Goal: Task Accomplishment & Management: Manage account settings

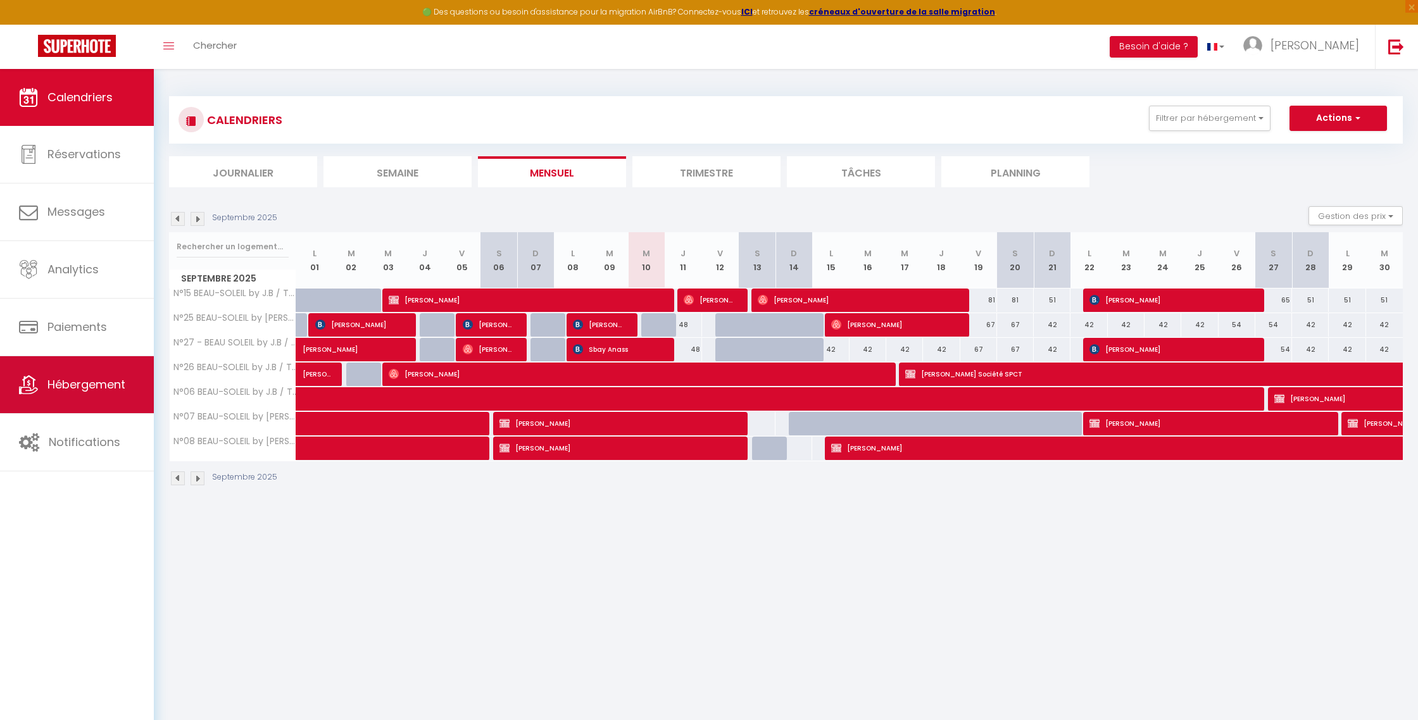
click at [114, 397] on link "Hébergement" at bounding box center [77, 384] width 154 height 57
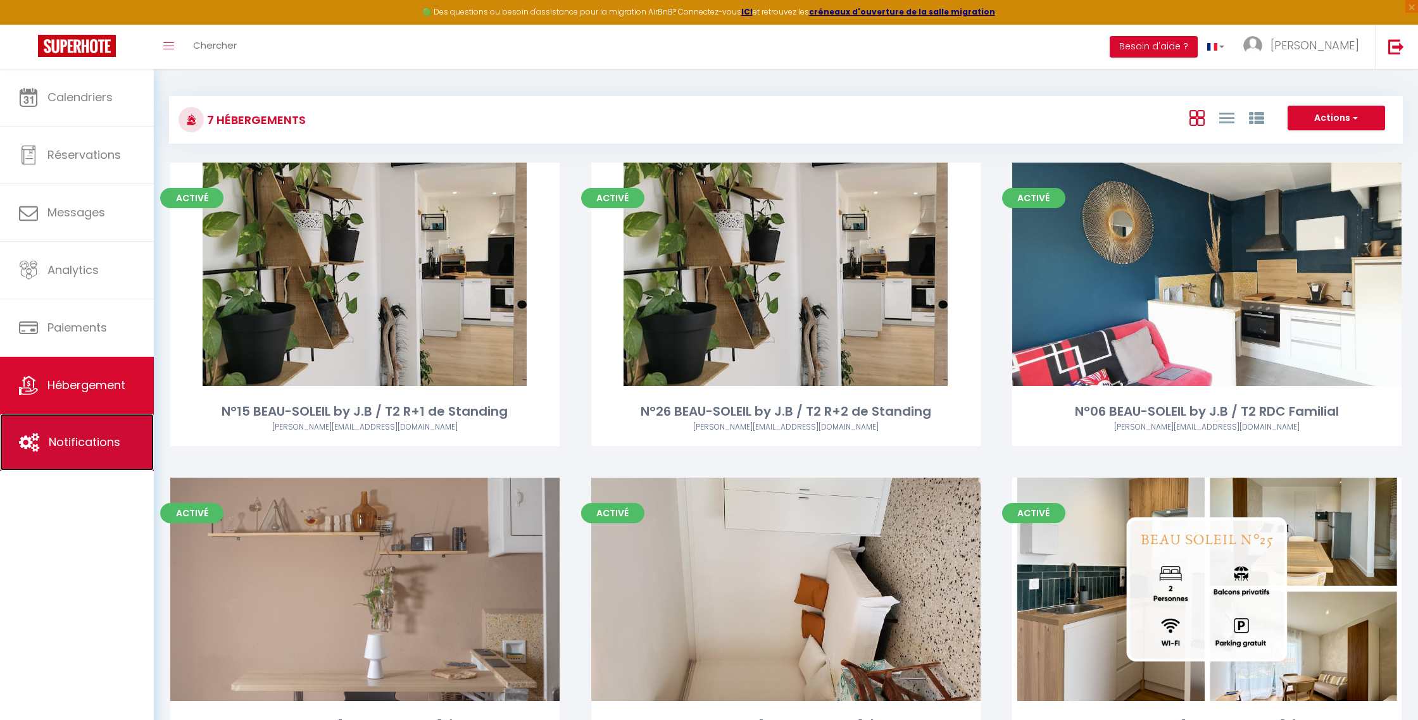
click at [108, 432] on link "Notifications" at bounding box center [77, 442] width 154 height 57
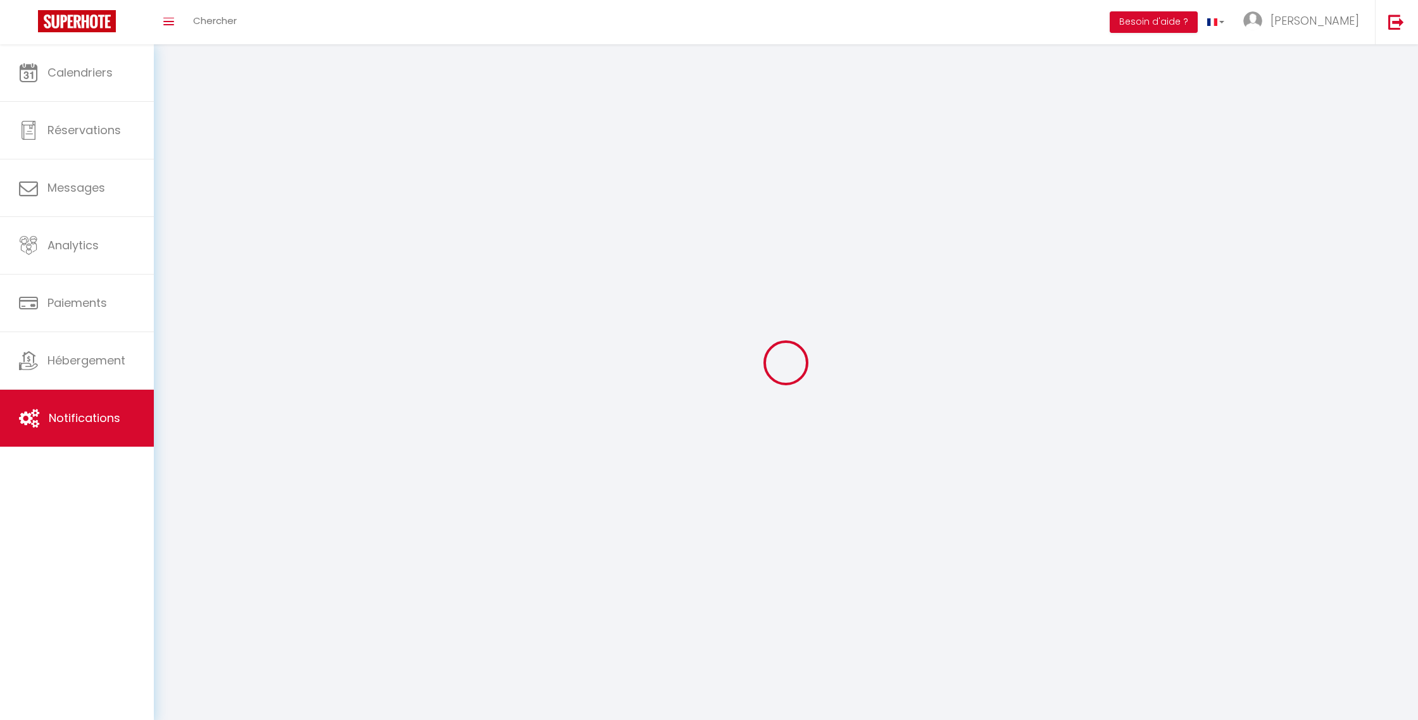
select select
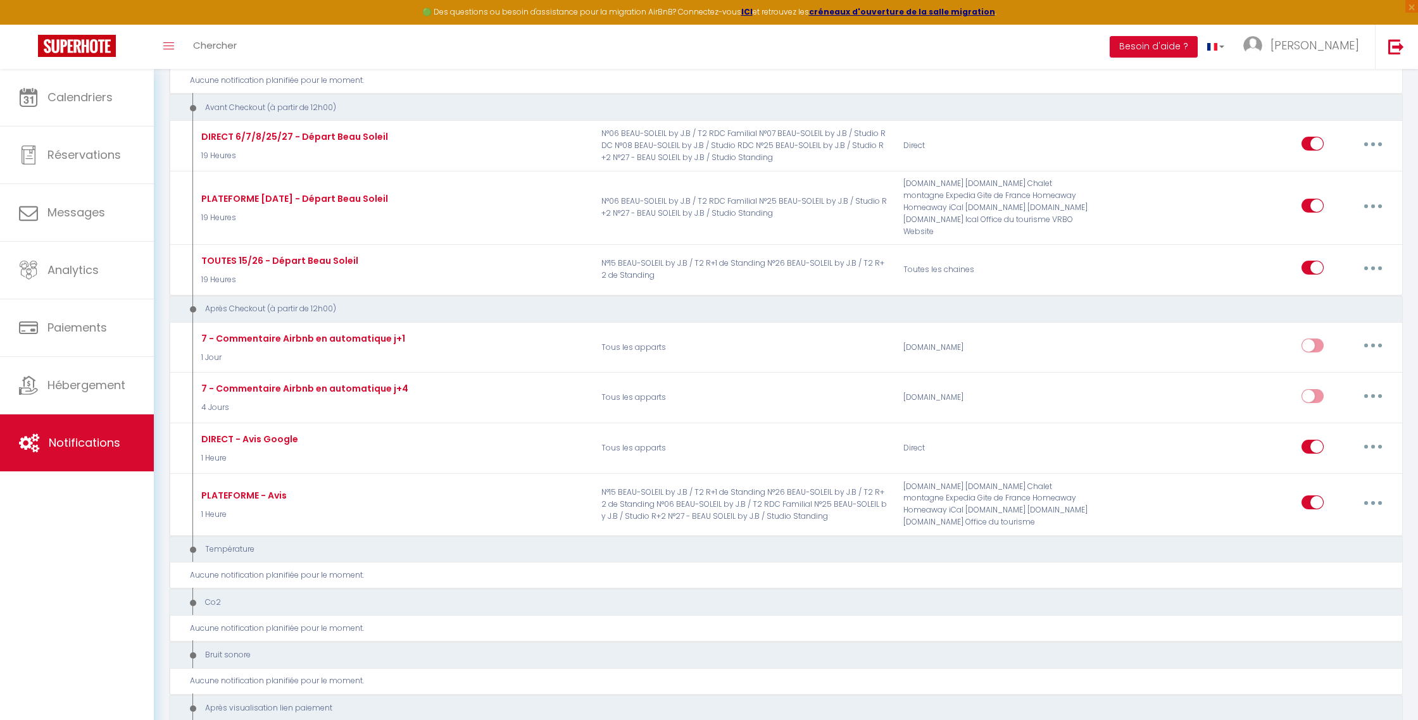
scroll to position [861, 0]
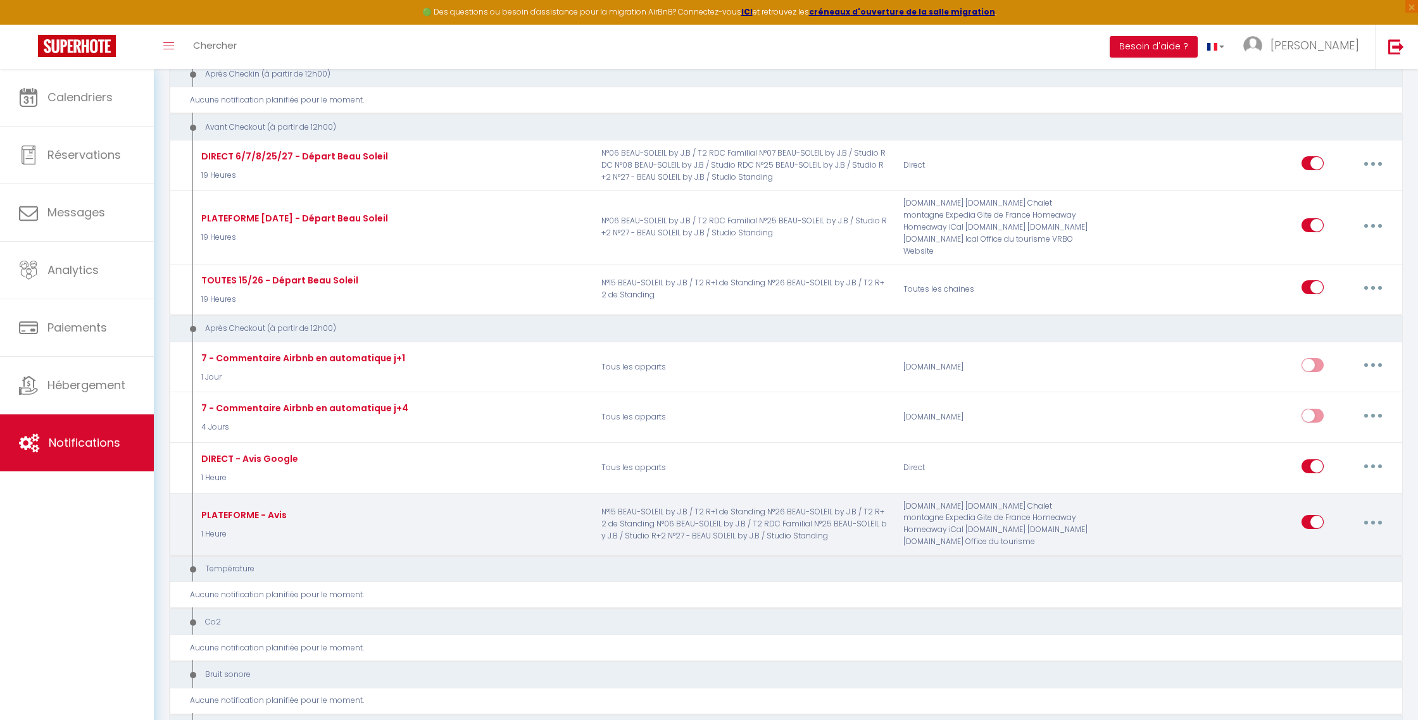
click at [1376, 512] on button "button" at bounding box center [1372, 522] width 35 height 20
click at [1315, 541] on link "Editer" at bounding box center [1340, 552] width 94 height 22
type input "PLATEFORME - Avis"
select select "5"
select select "1 Heure"
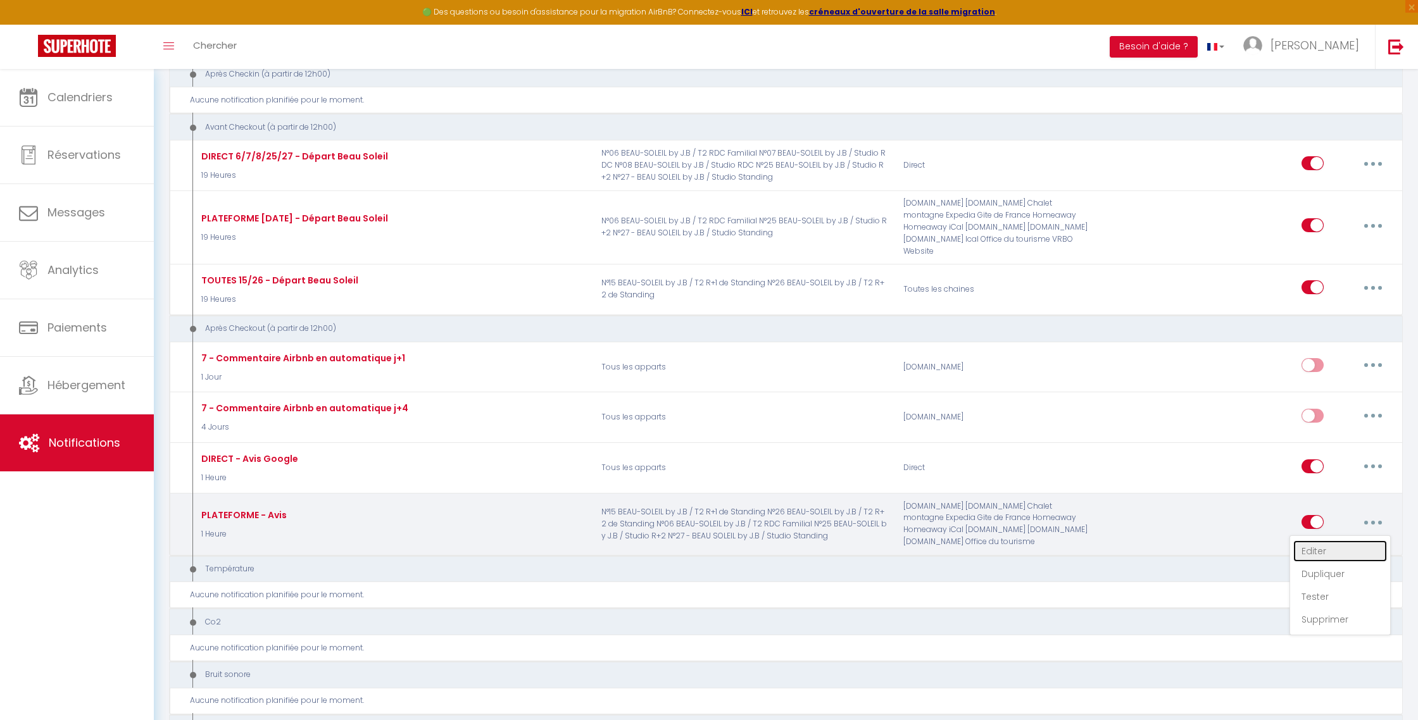
select select "if_booking_is_paid"
checkbox input "true"
checkbox input "false"
radio input "true"
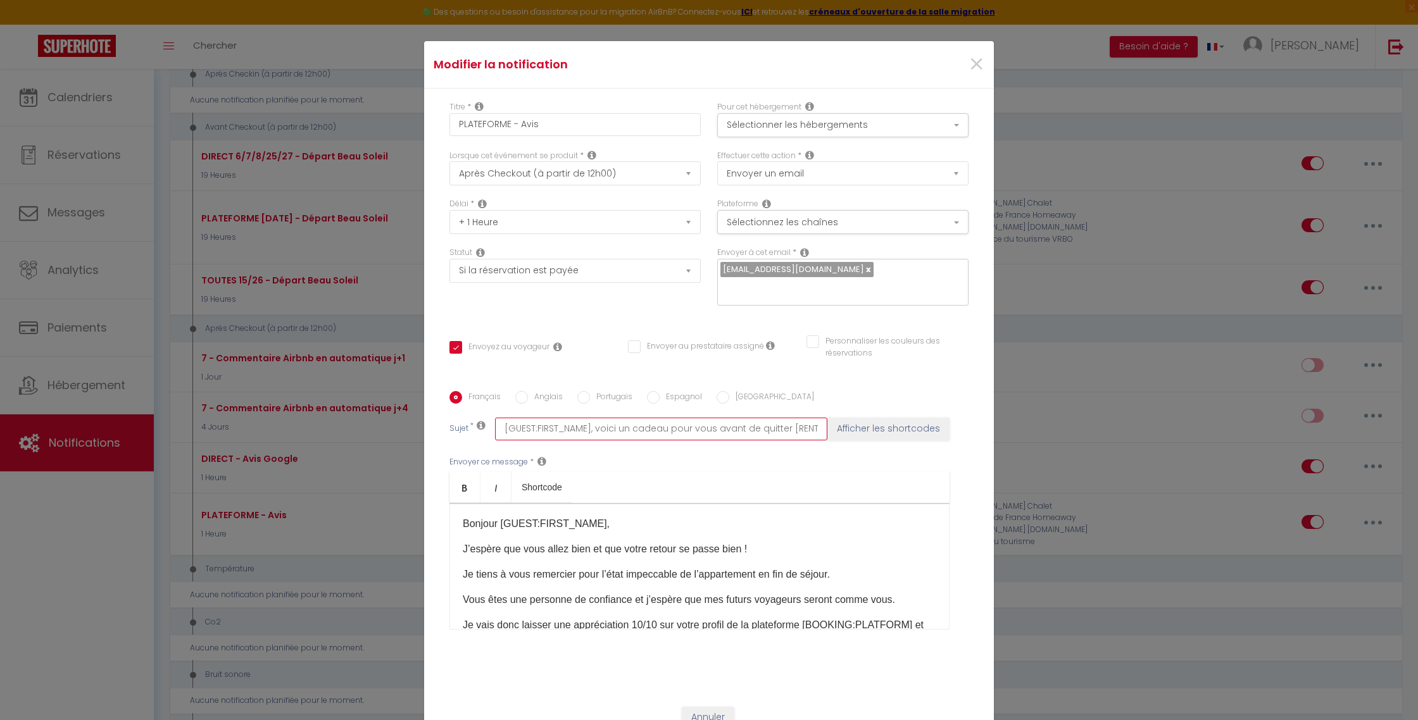
drag, startPoint x: 785, startPoint y: 420, endPoint x: 589, endPoint y: 414, distance: 196.3
click at [594, 418] on input "[GUEST:FIRST_NAME], voici un cadeau pour vous avant de quitter [RENTAL:CITY]" at bounding box center [661, 429] width 332 height 23
type input "[GUEST:FIRST_NAME], j[RENTAL:CITY]"
checkbox input "true"
checkbox input "false"
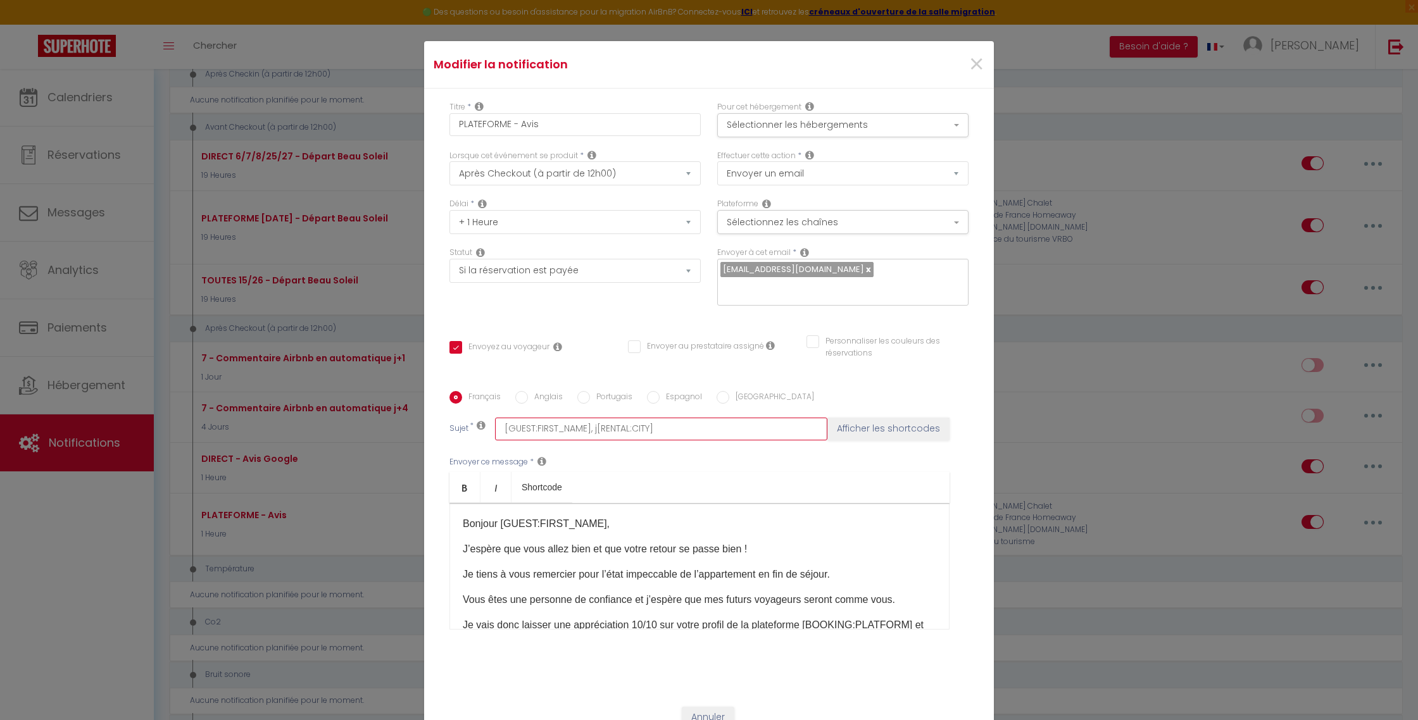
checkbox input "false"
type input "[GUEST:FIRST_NAME], je[RENTAL:CITY]"
checkbox input "true"
checkbox input "false"
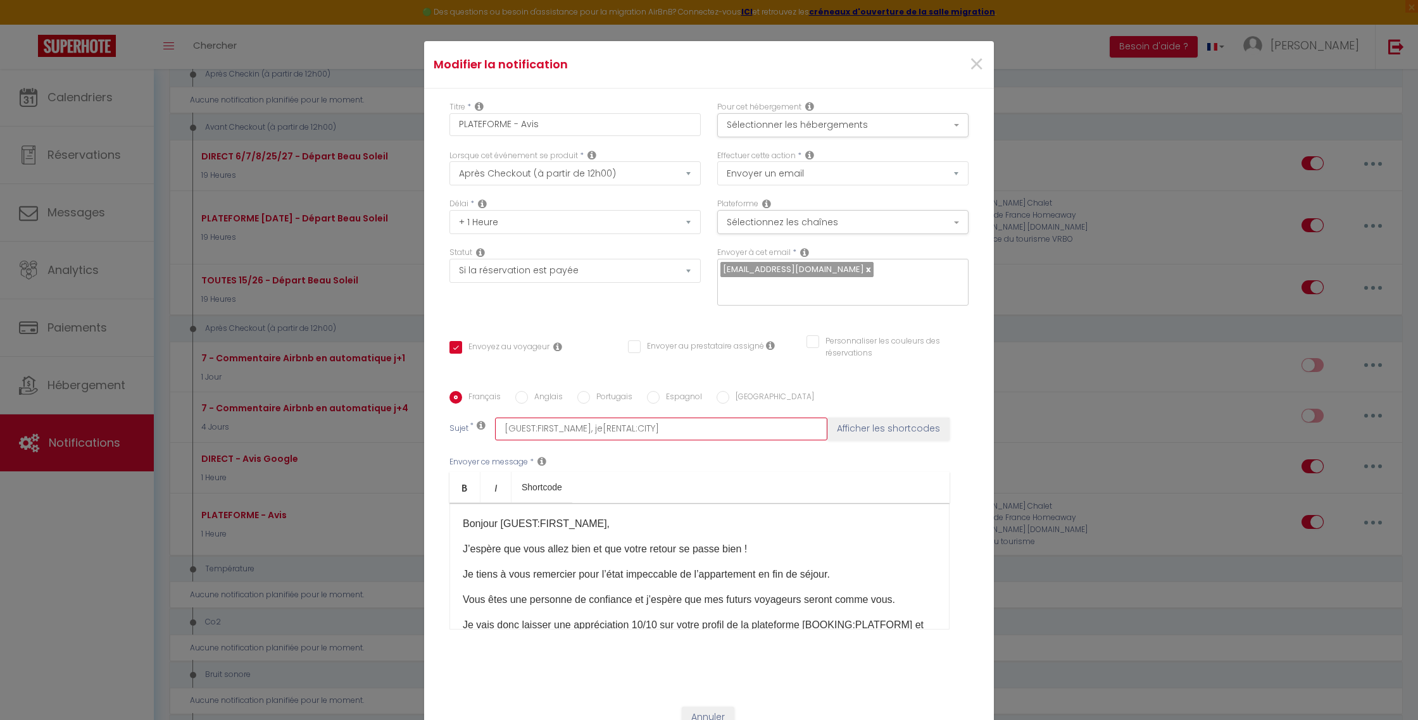
type input "[GUEST:FIRST_NAME], je [RENTAL:CITY]"
checkbox input "true"
checkbox input "false"
type input "[GUEST:FIRST_NAME], je v[RENTAL:CITY]"
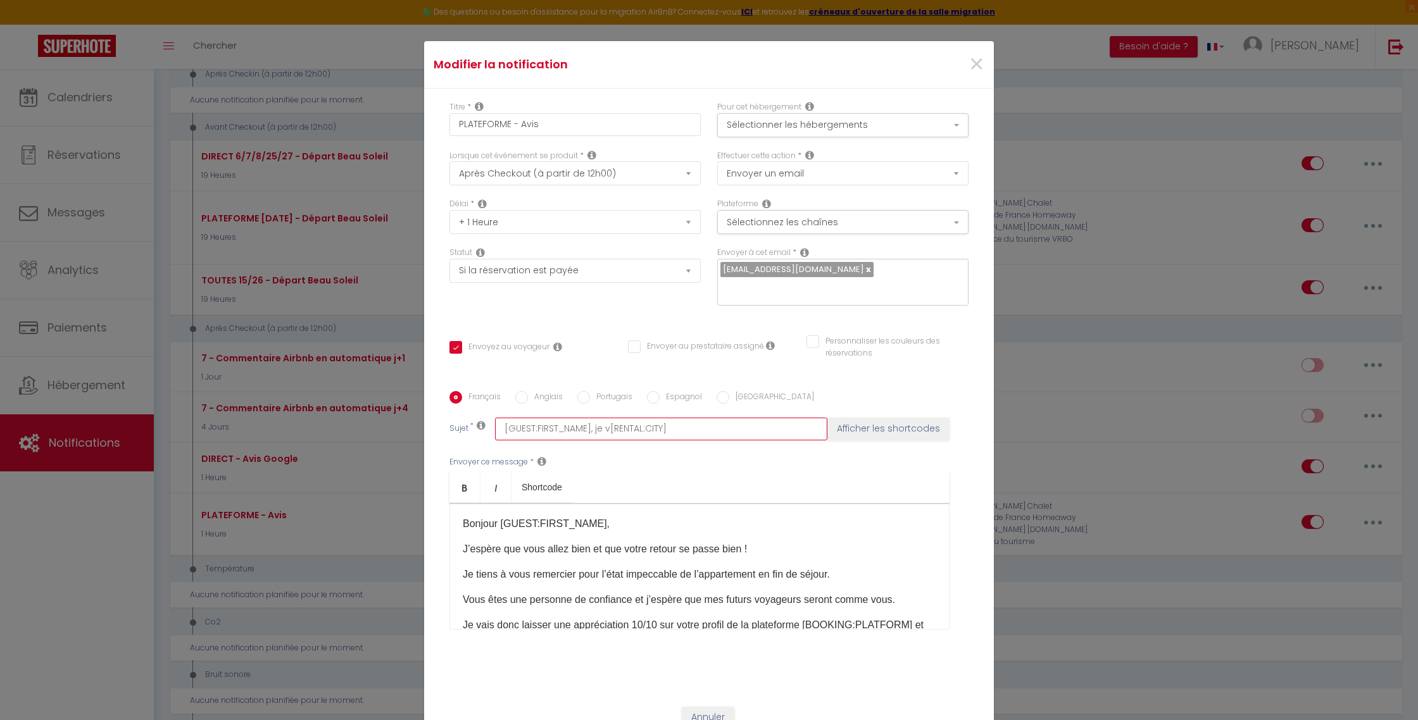
checkbox input "true"
checkbox input "false"
type input "[GUEST:FIRST_NAME], je vo[RENTAL:CITY]"
checkbox input "true"
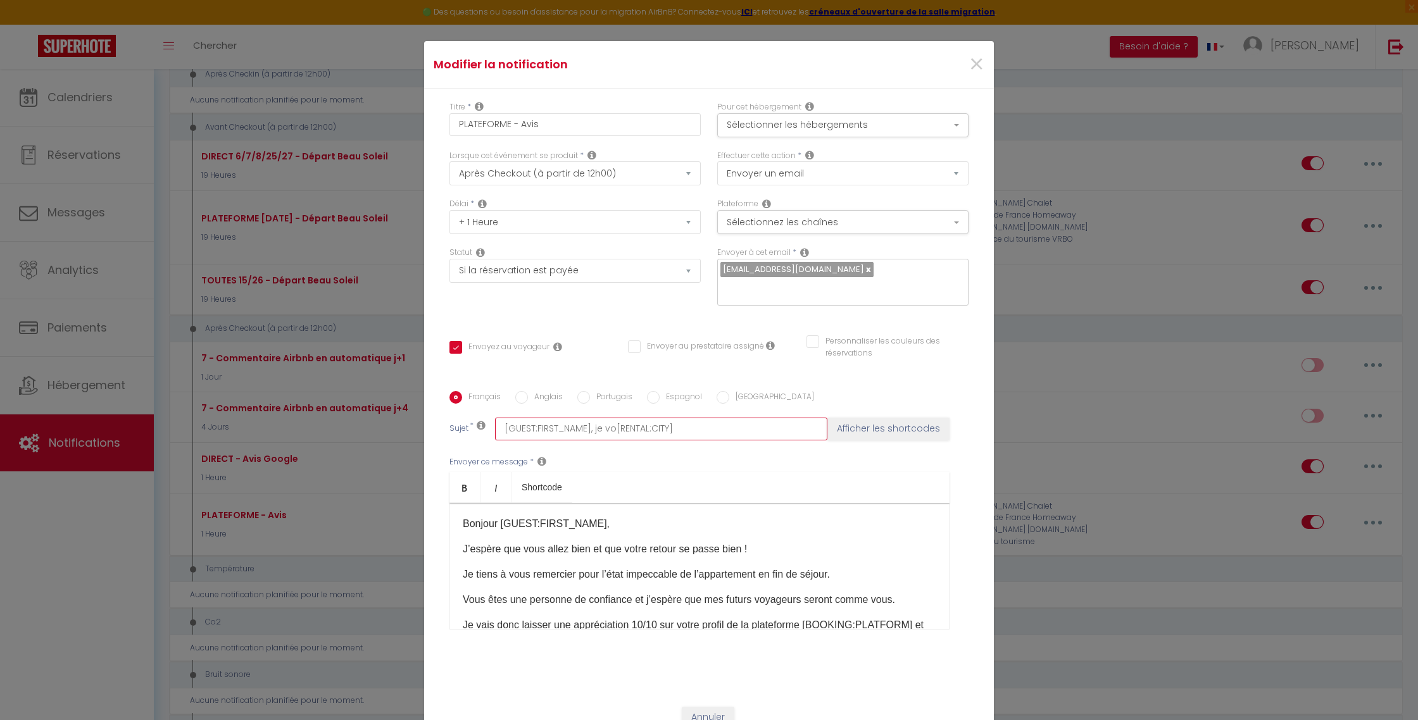
checkbox input "false"
type input "[GUEST:FIRST_NAME], je vou[RENTAL:CITY]"
checkbox input "true"
checkbox input "false"
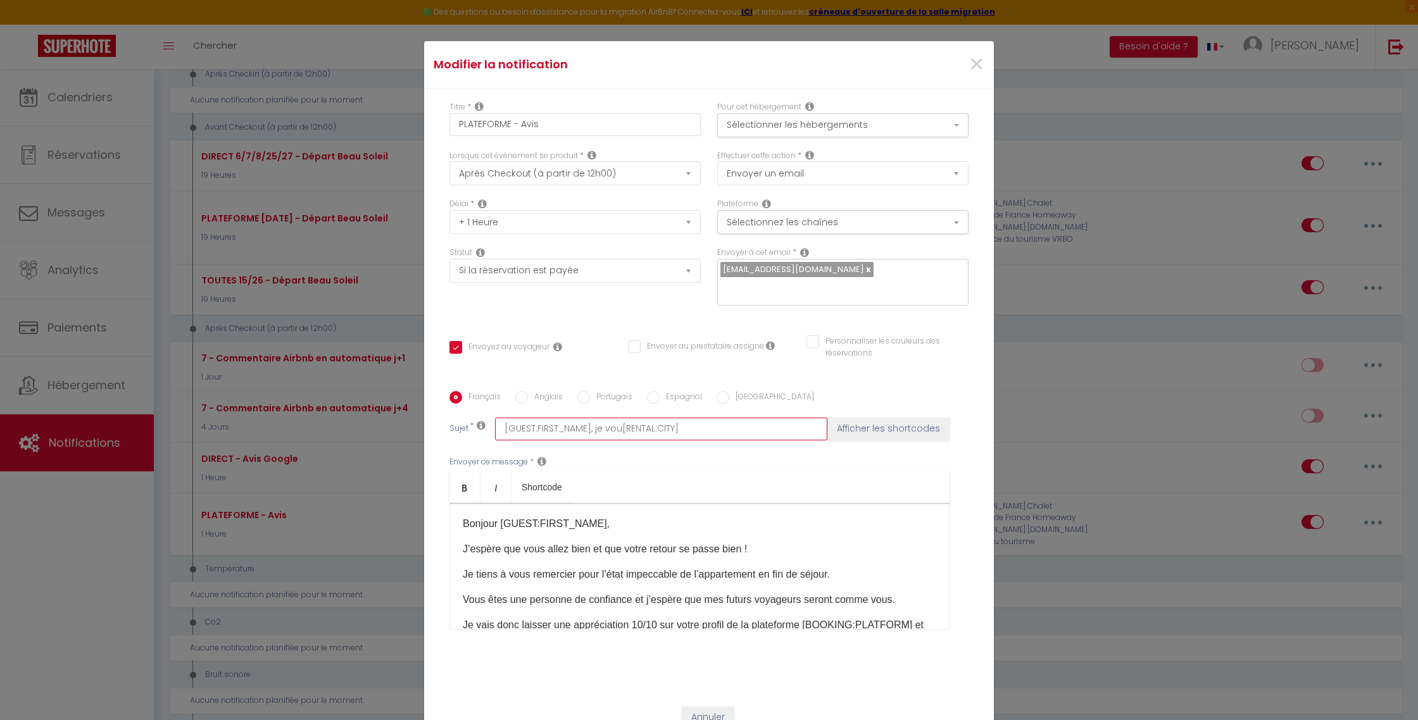
checkbox input "false"
type input "[GUEST:FIRST_NAME], je vous[RENTAL:CITY]"
checkbox input "true"
checkbox input "false"
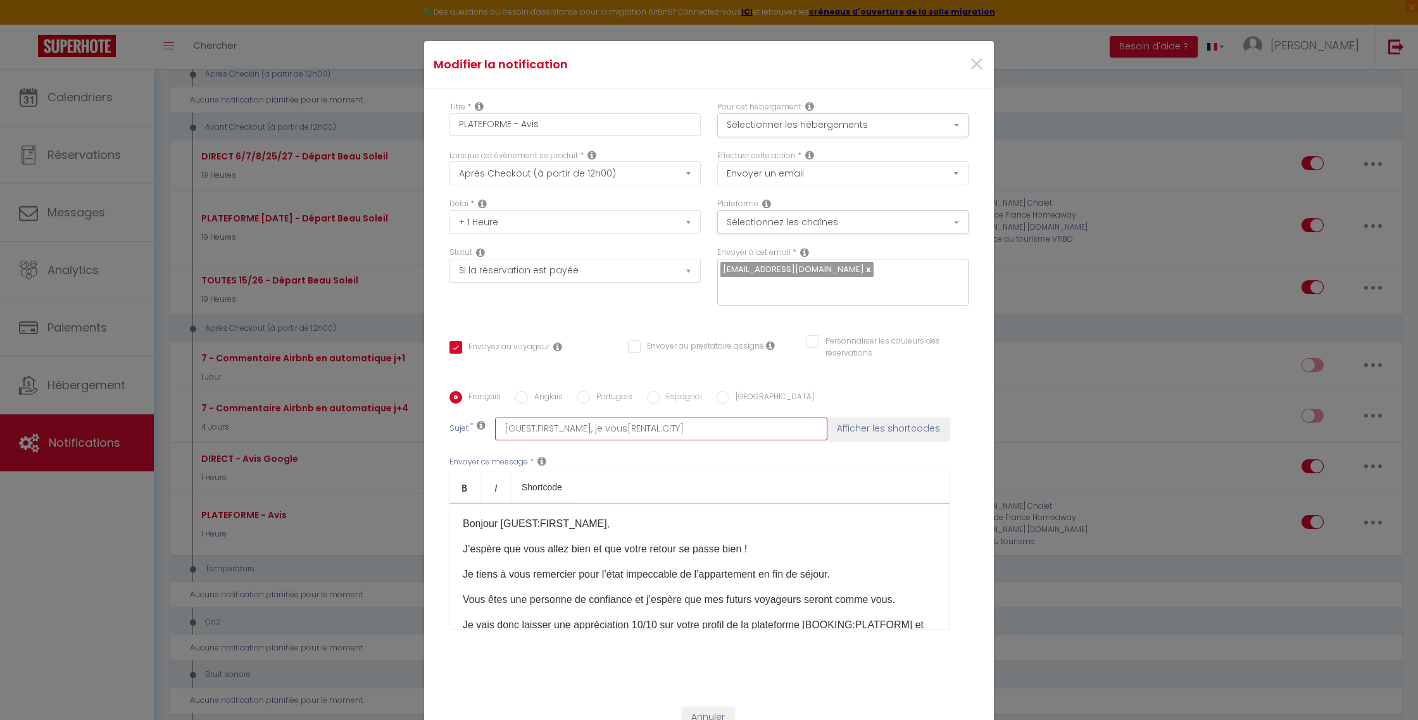
type input "[GUEST:FIRST_NAME], je vous [RENTAL:CITY]"
checkbox input "true"
checkbox input "false"
type input "[GUEST:FIRST_NAME], je vous r[RENTAL:CITY]"
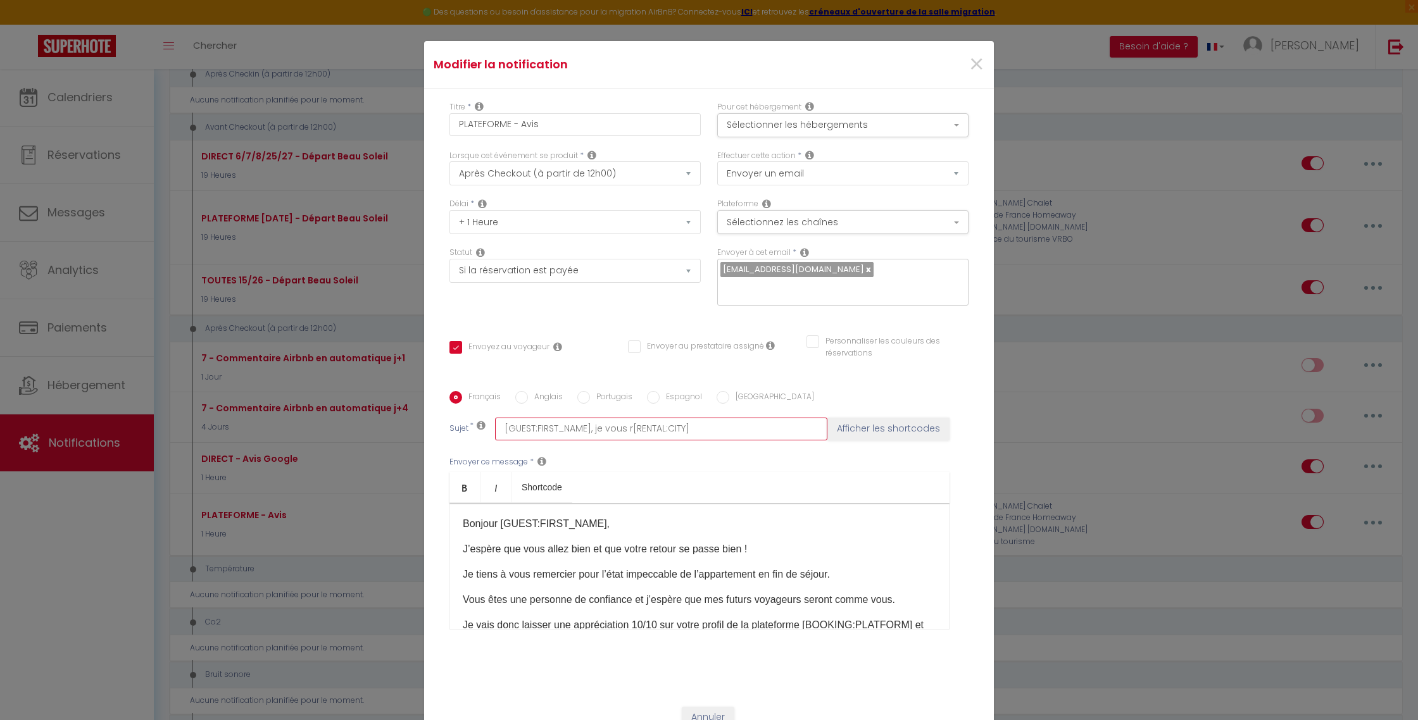
checkbox input "true"
checkbox input "false"
type input "[GUEST:FIRST_NAME], je vous re[RENTAL:CITY]"
checkbox input "true"
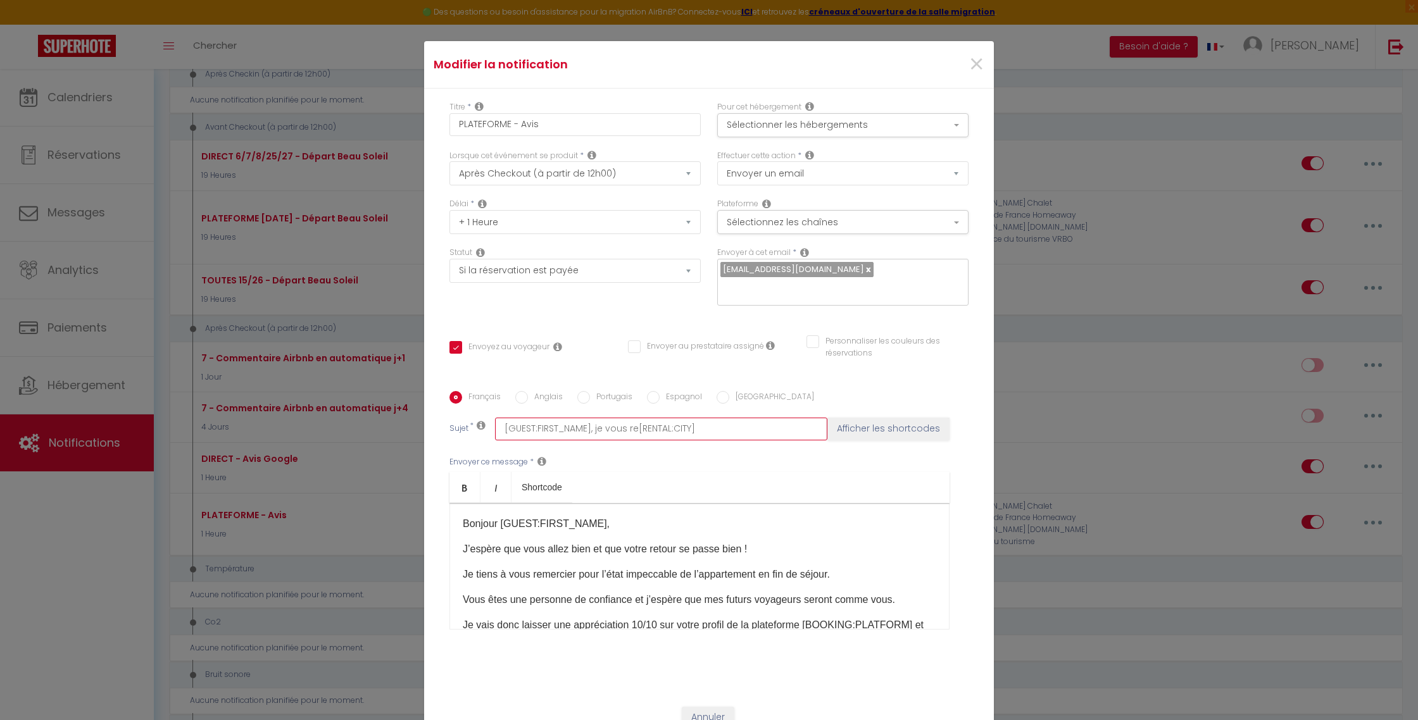
checkbox input "false"
type input "[GUEST:FIRST_NAME], je vous rem[RENTAL:CITY]"
checkbox input "true"
checkbox input "false"
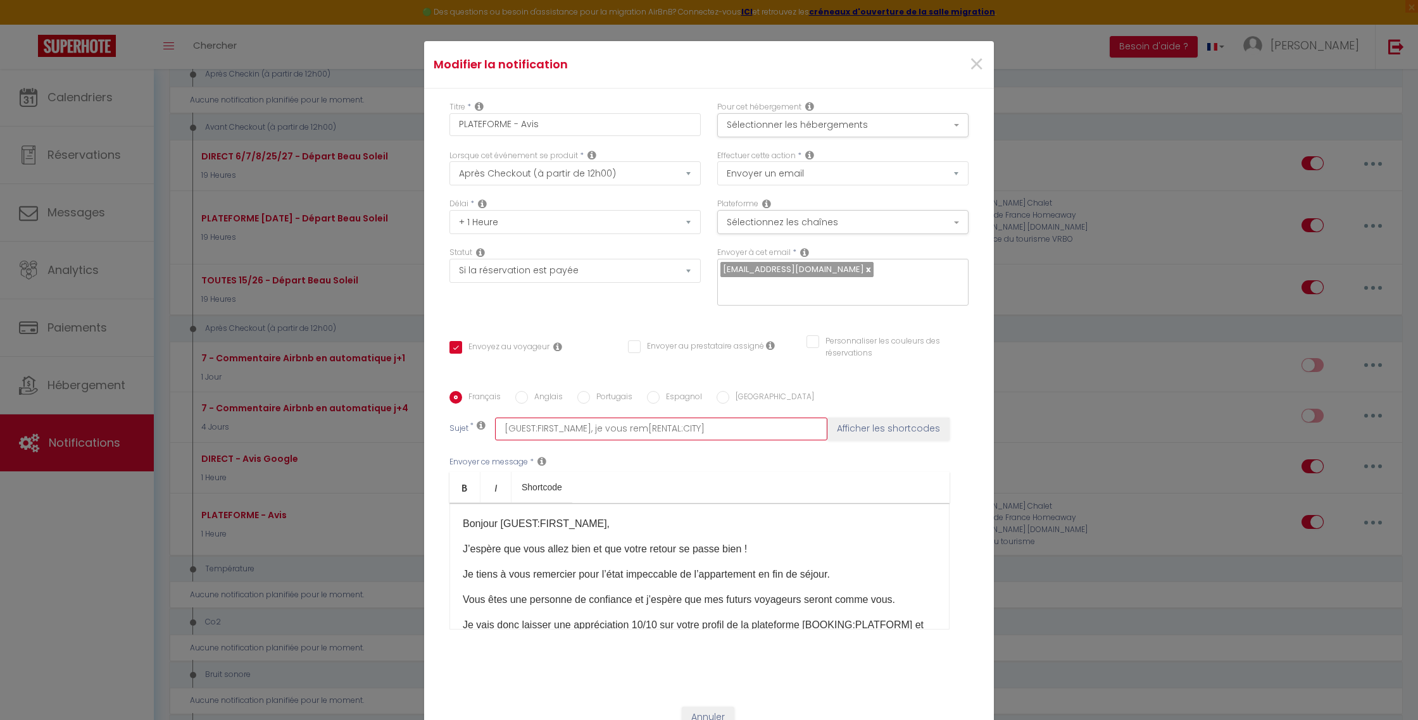
checkbox input "false"
type input "[GUEST:FIRST_NAME], je vous reme[RENTAL:CITY]"
checkbox input "true"
checkbox input "false"
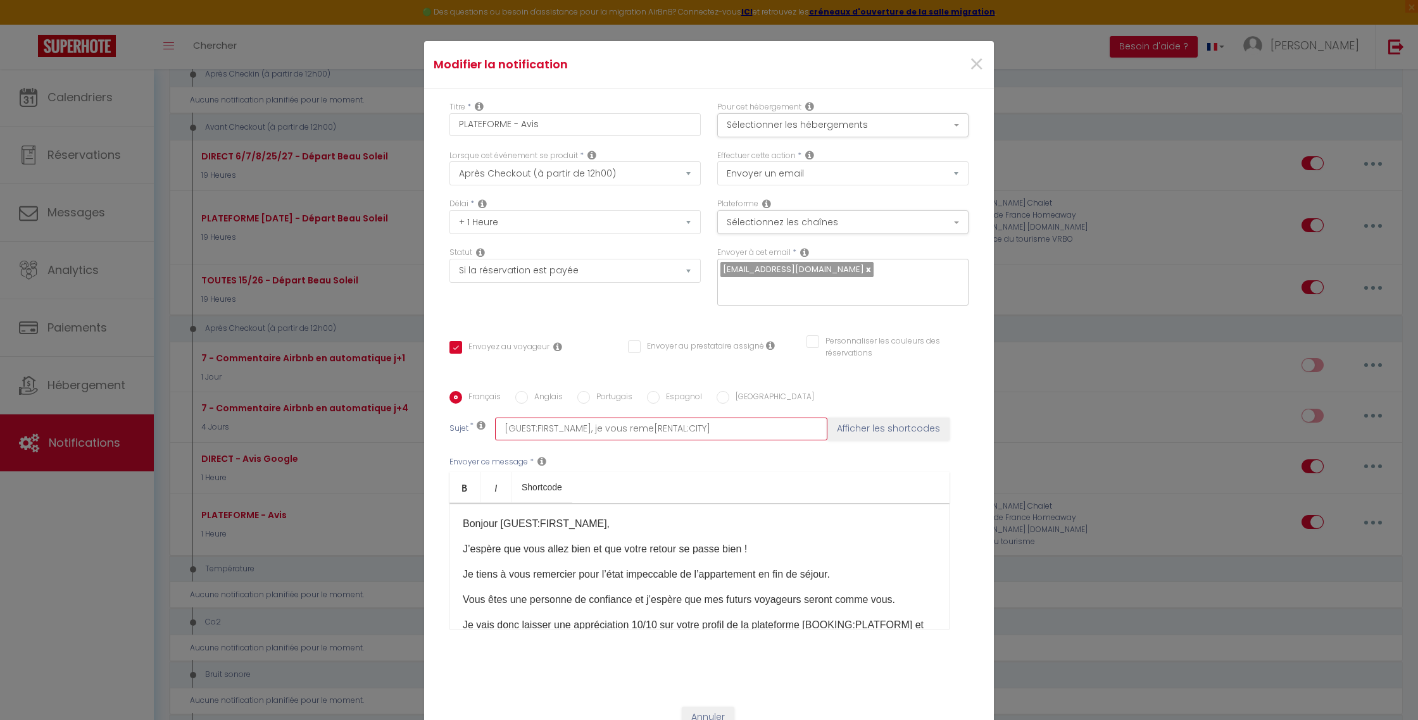
type input "[GUEST:FIRST_NAME], je vous remer[RENTAL:CITY]"
checkbox input "true"
checkbox input "false"
type input "[GUEST:FIRST_NAME], je vous remerc[RENTAL:CITY]"
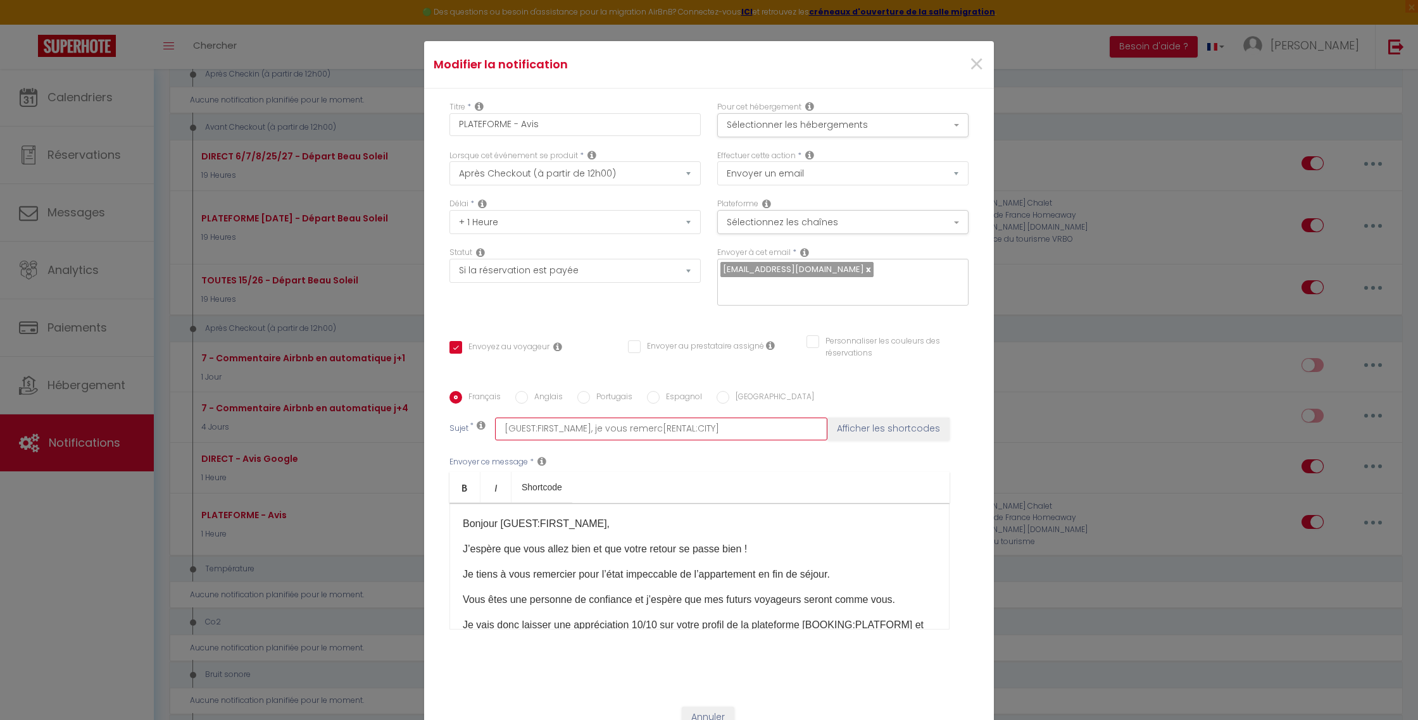
checkbox input "true"
checkbox input "false"
type input "[GUEST:FIRST_NAME], je vous remerci[RENTAL:CITY]"
checkbox input "true"
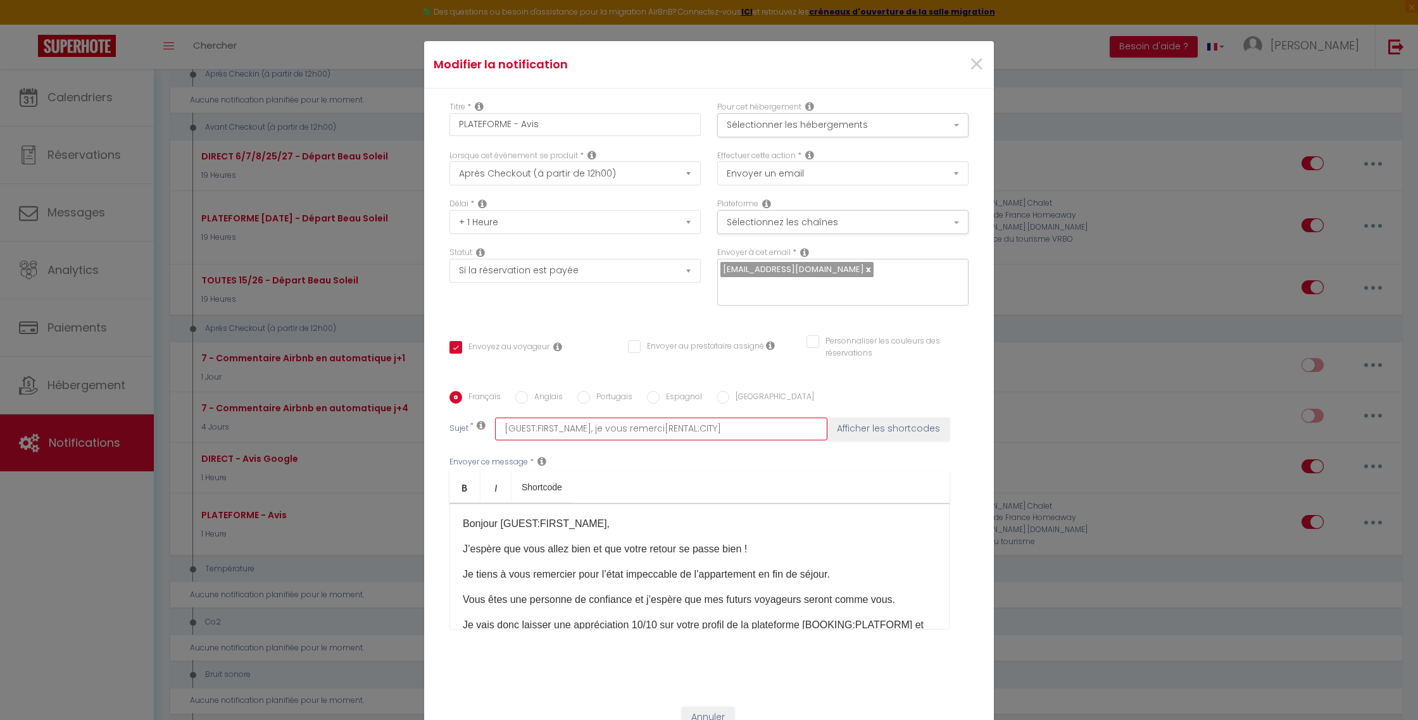
checkbox input "false"
type input "[GUEST:FIRST_NAME], je vous remercie[RENTAL:CITY]"
checkbox input "true"
checkbox input "false"
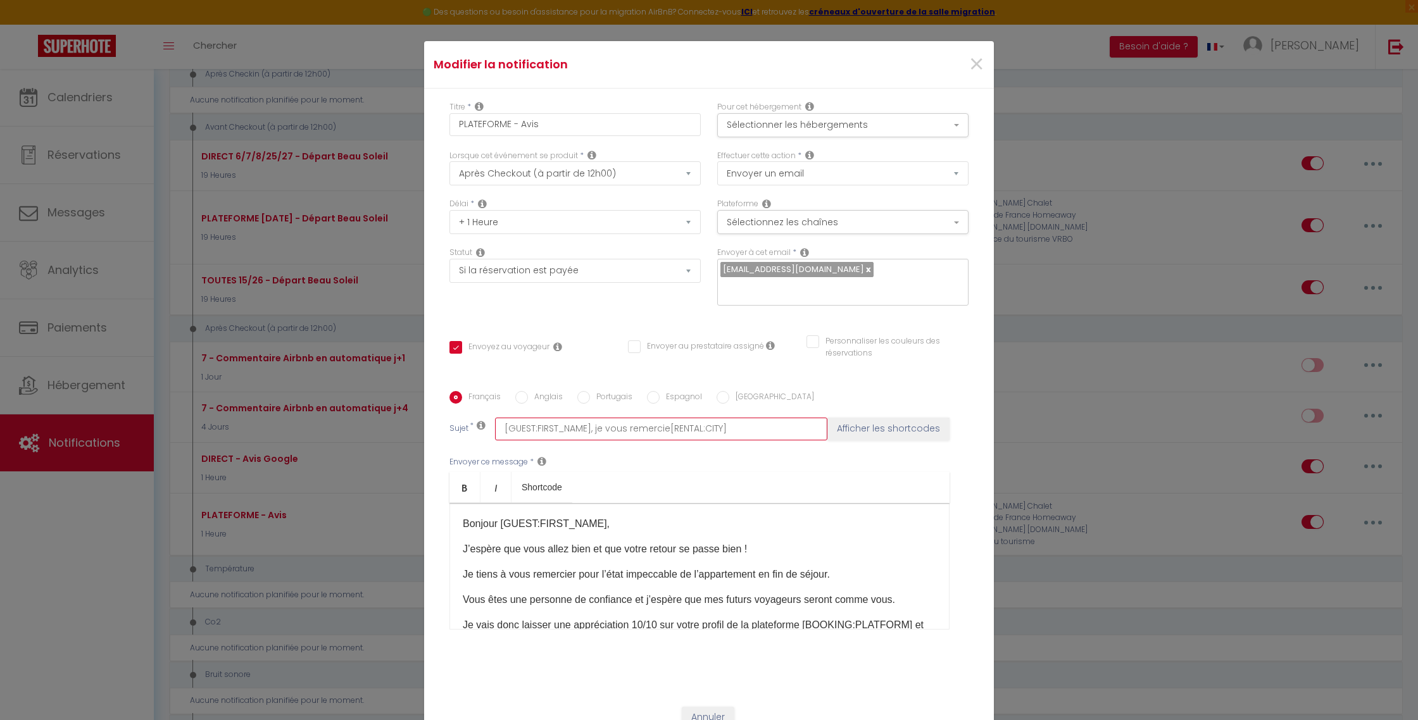
checkbox input "false"
type input "[GUEST:FIRST_NAME], je vous remercie [RENTAL:CITY]"
checkbox input "true"
checkbox input "false"
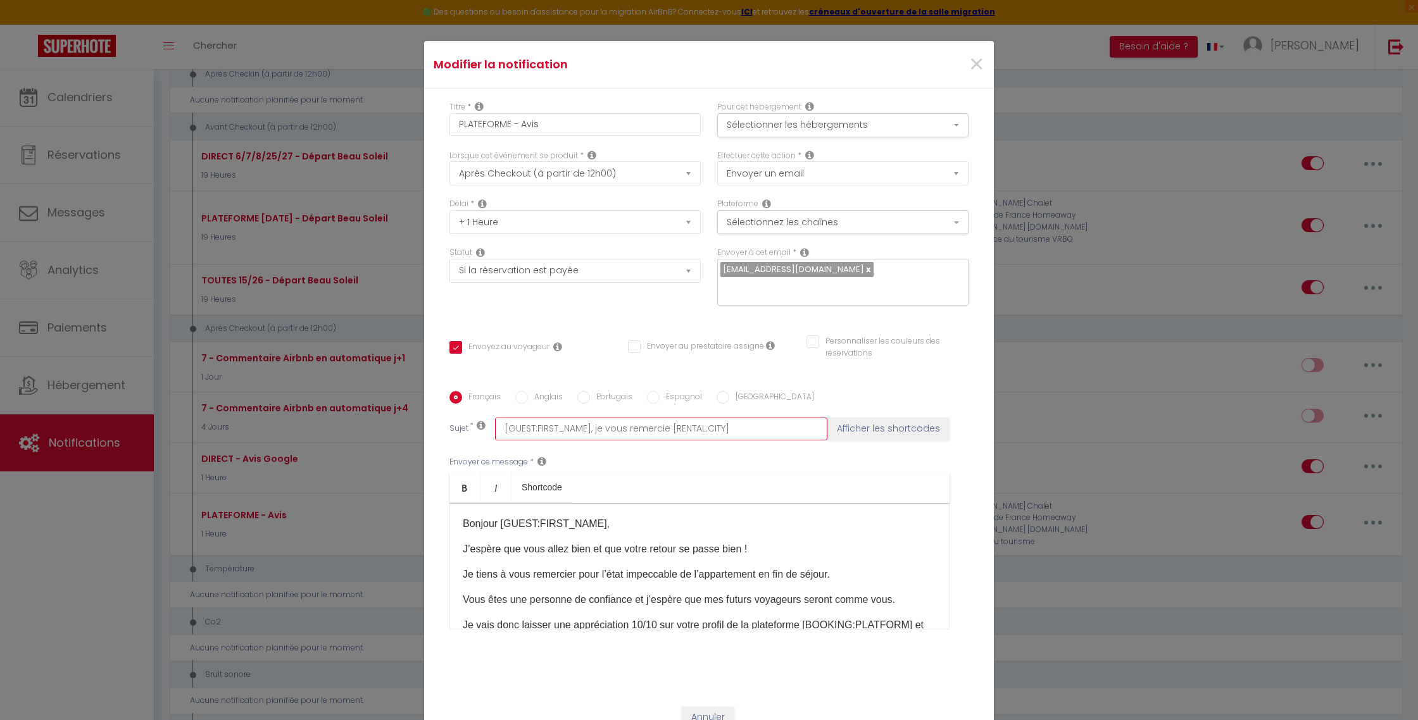
type input "[GUEST:FIRST_NAME], je vous remercie d[RENTAL:CITY]"
checkbox input "true"
checkbox input "false"
type input "[GUEST:FIRST_NAME], je vous remercie de[RENTAL:CITY]"
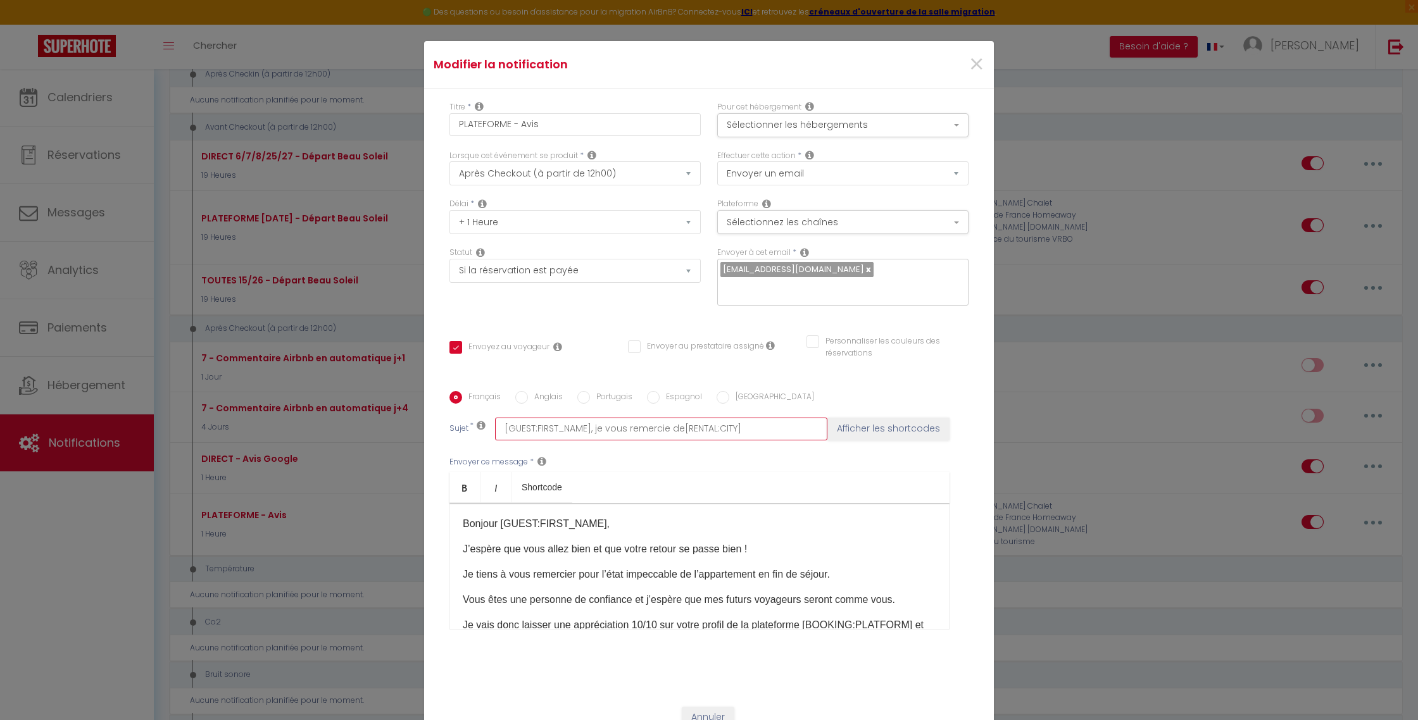
checkbox input "true"
checkbox input "false"
type input "[GUEST:FIRST_NAME], je vous remercie de [RENTAL:CITY]"
checkbox input "true"
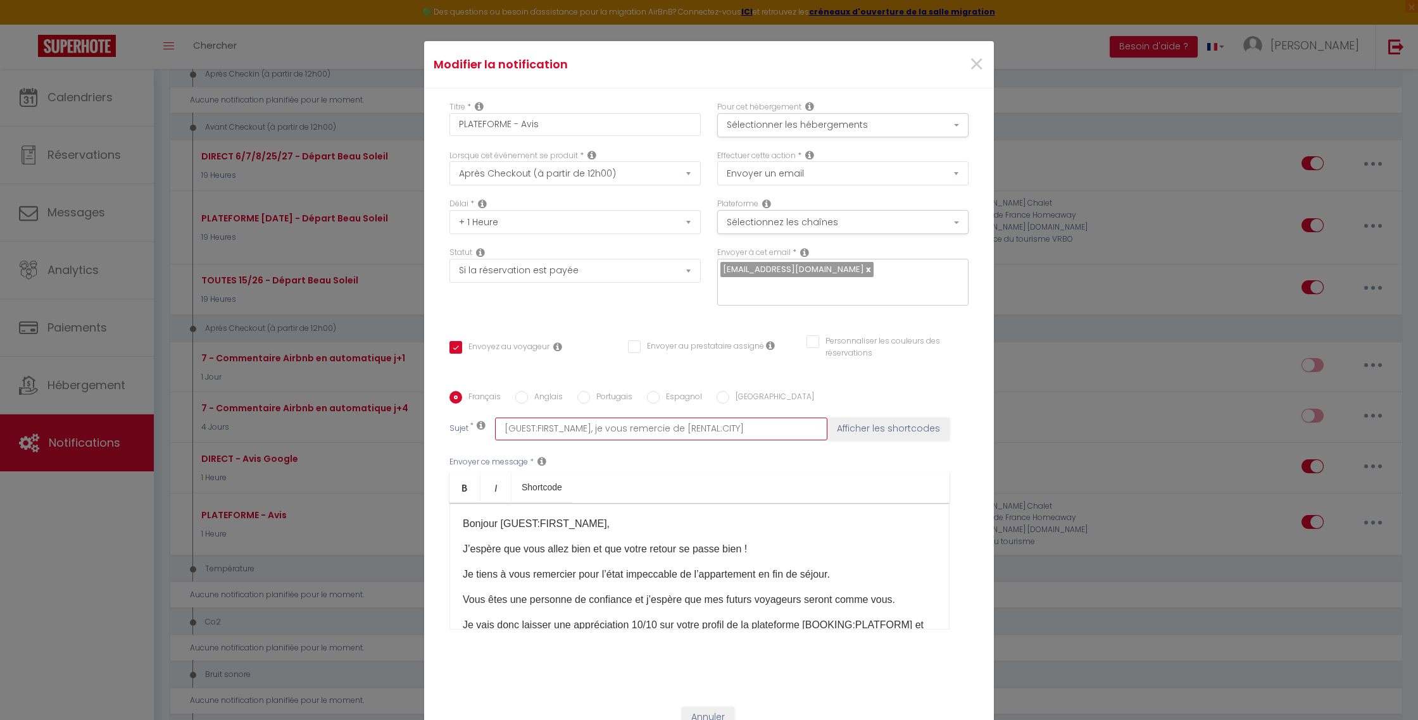
checkbox input "false"
type input "[GUEST:FIRST_NAME], je vous remercie de v[RENTAL:CITY]"
checkbox input "true"
checkbox input "false"
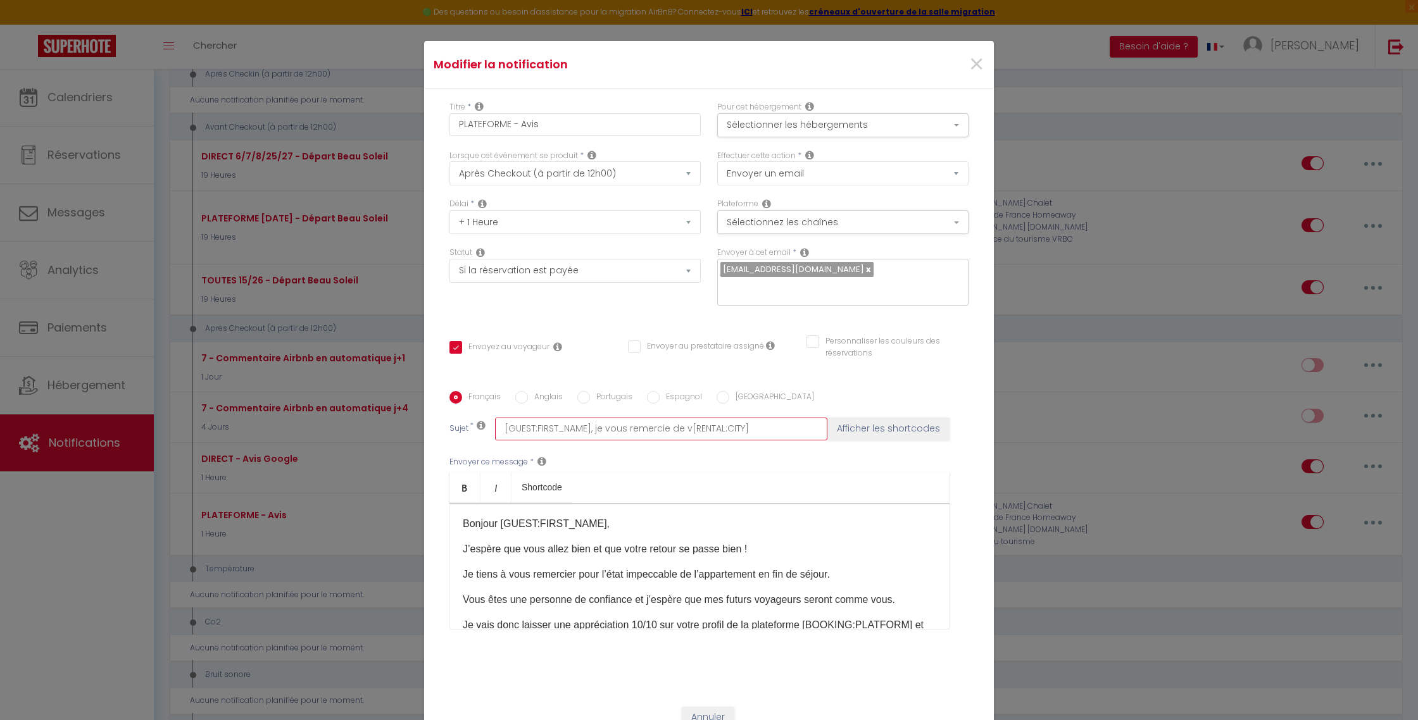
checkbox input "false"
type input "[GUEST:FIRST_NAME], je vous remercie de vo[RENTAL:CITY]"
checkbox input "true"
checkbox input "false"
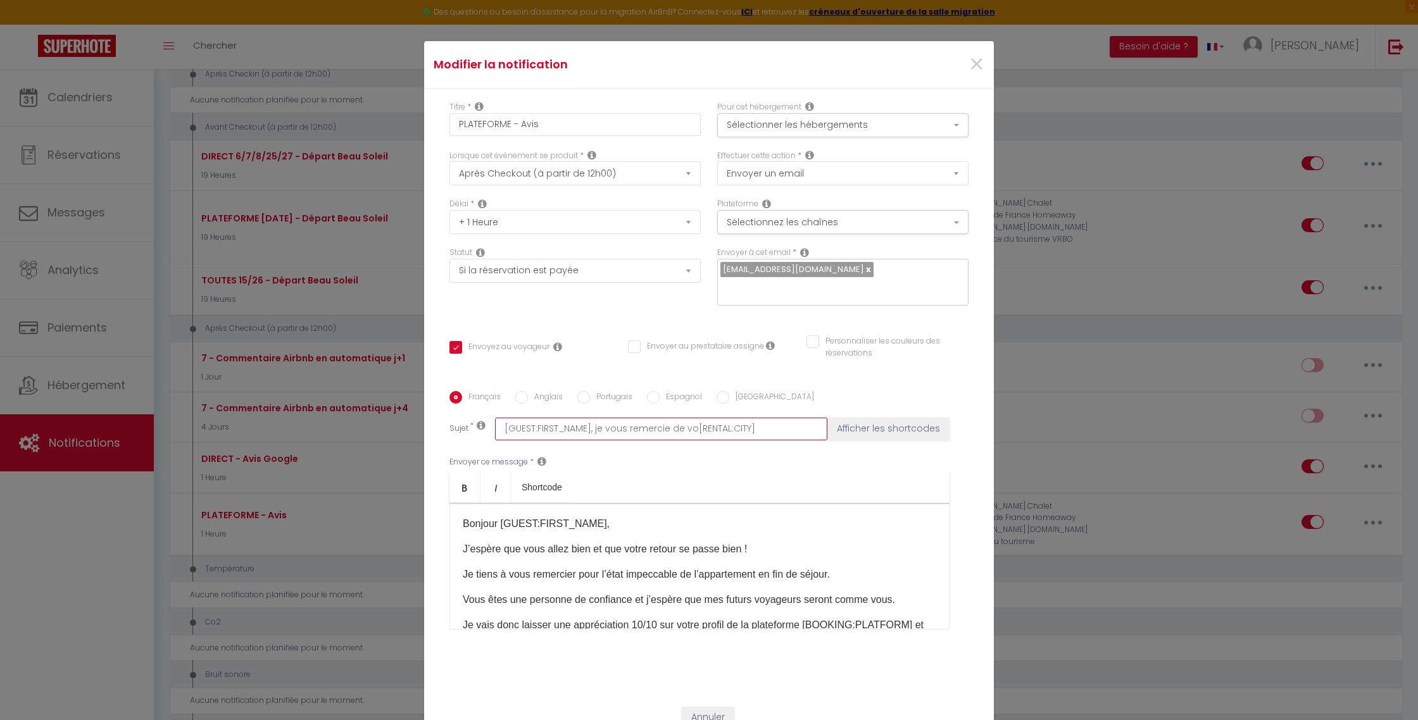
type input "[GUEST:FIRST_NAME], je vous remercie de vot[RENTAL:CITY]"
checkbox input "true"
checkbox input "false"
type input "[GUEST:FIRST_NAME], je vous remercie de votr[RENTAL:CITY]"
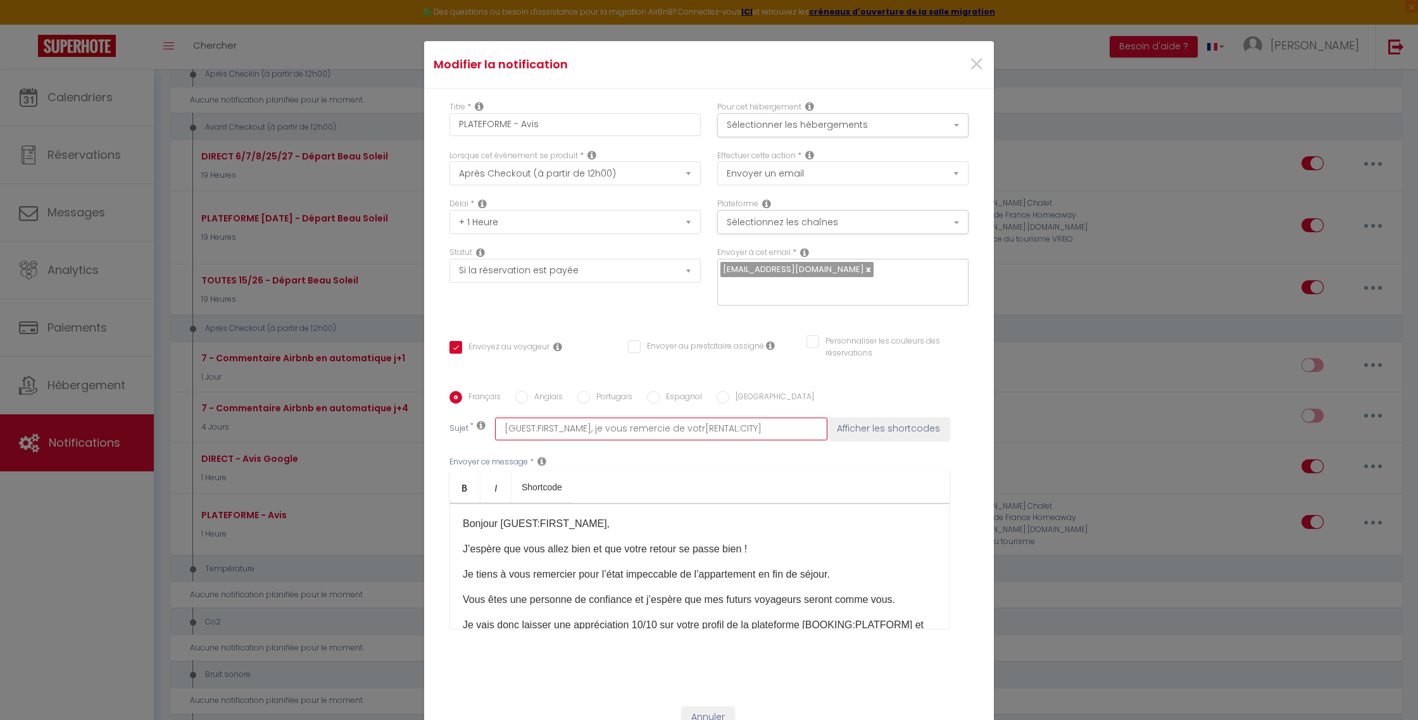
checkbox input "true"
checkbox input "false"
type input "[GUEST:FIRST_NAME], je vous remercie de votre[RENTAL:CITY]"
checkbox input "true"
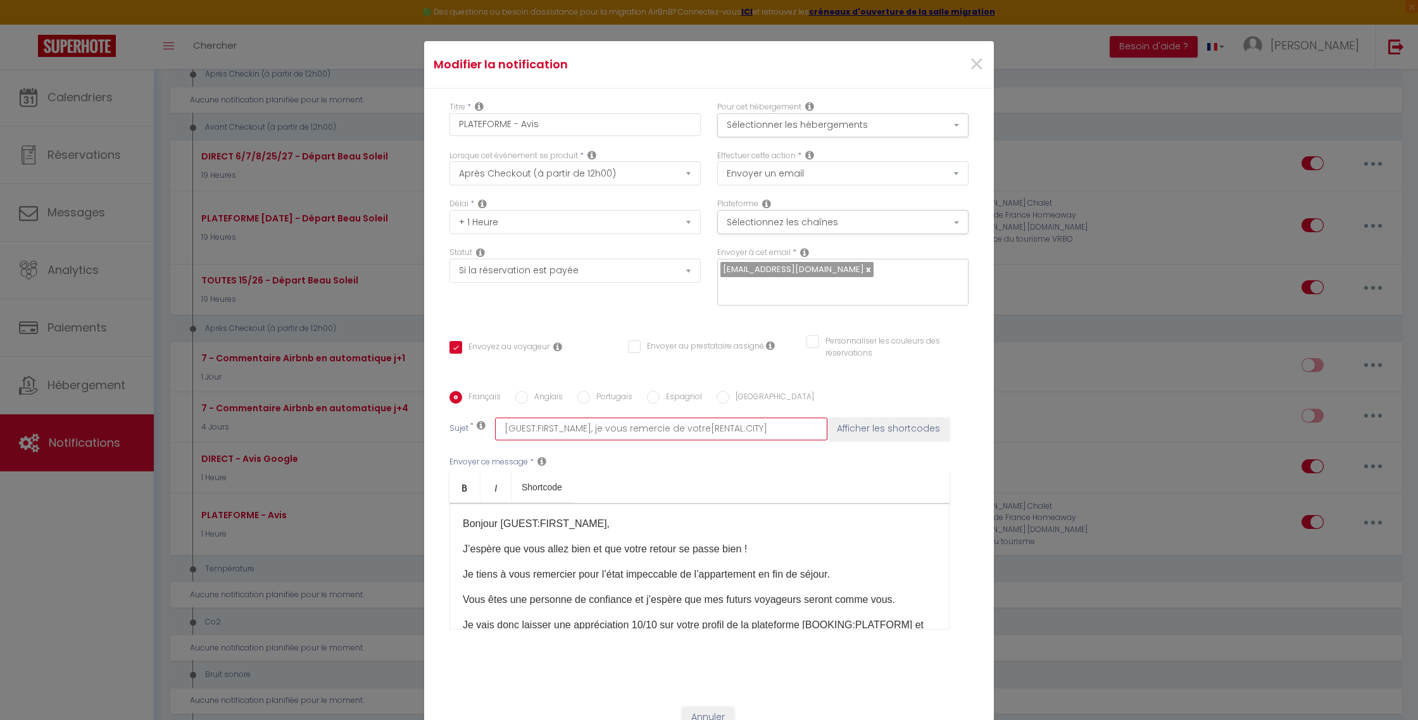
checkbox input "false"
type input "[GUEST:FIRST_NAME], je vous remercie de votre [RENTAL:CITY]"
checkbox input "true"
checkbox input "false"
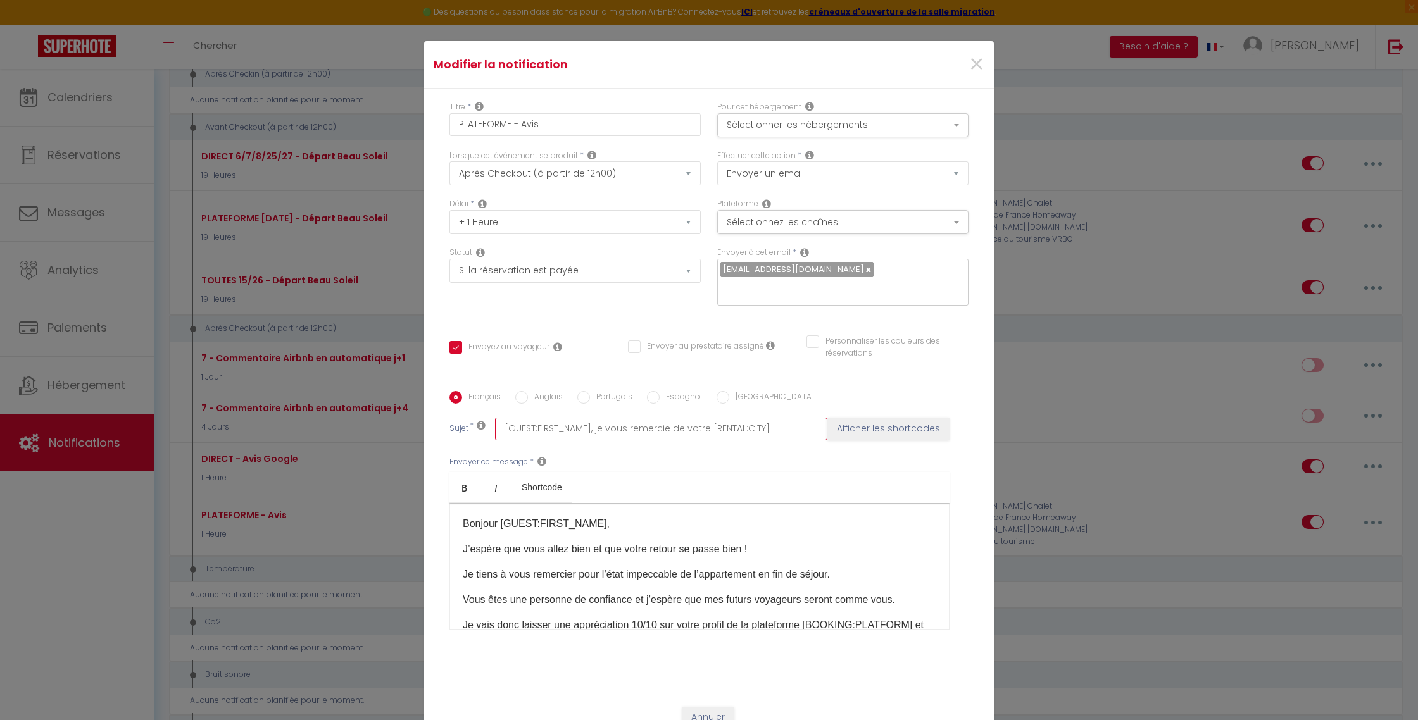
checkbox input "false"
type input "[GUEST:FIRST_NAME], je vous remercie de votre s[RENTAL:CITY]"
checkbox input "true"
checkbox input "false"
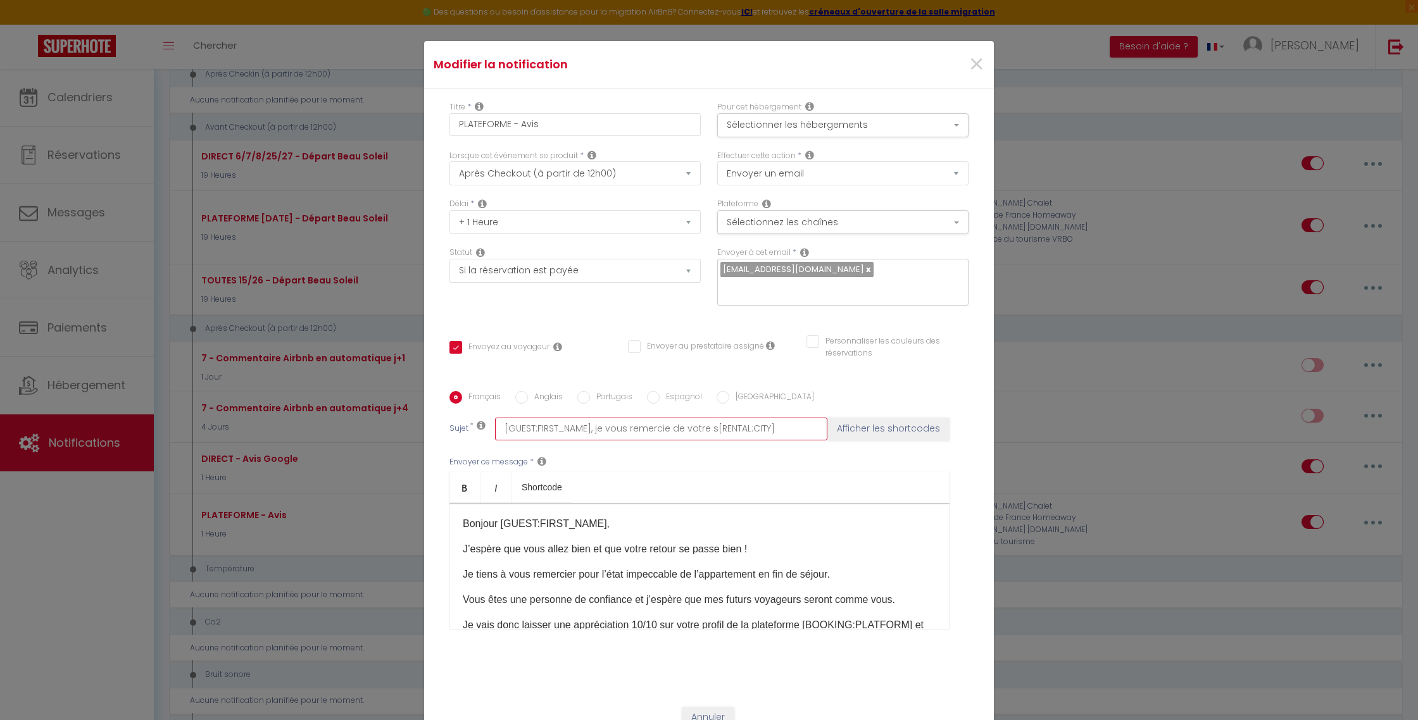
type input "[GUEST:FIRST_NAME], je vous remercie de votre [RENTAL:CITY]"
checkbox input "true"
checkbox input "false"
type input "[GUEST:FIRST_NAME], je vous remercie de votre r[RENTAL:CITY]"
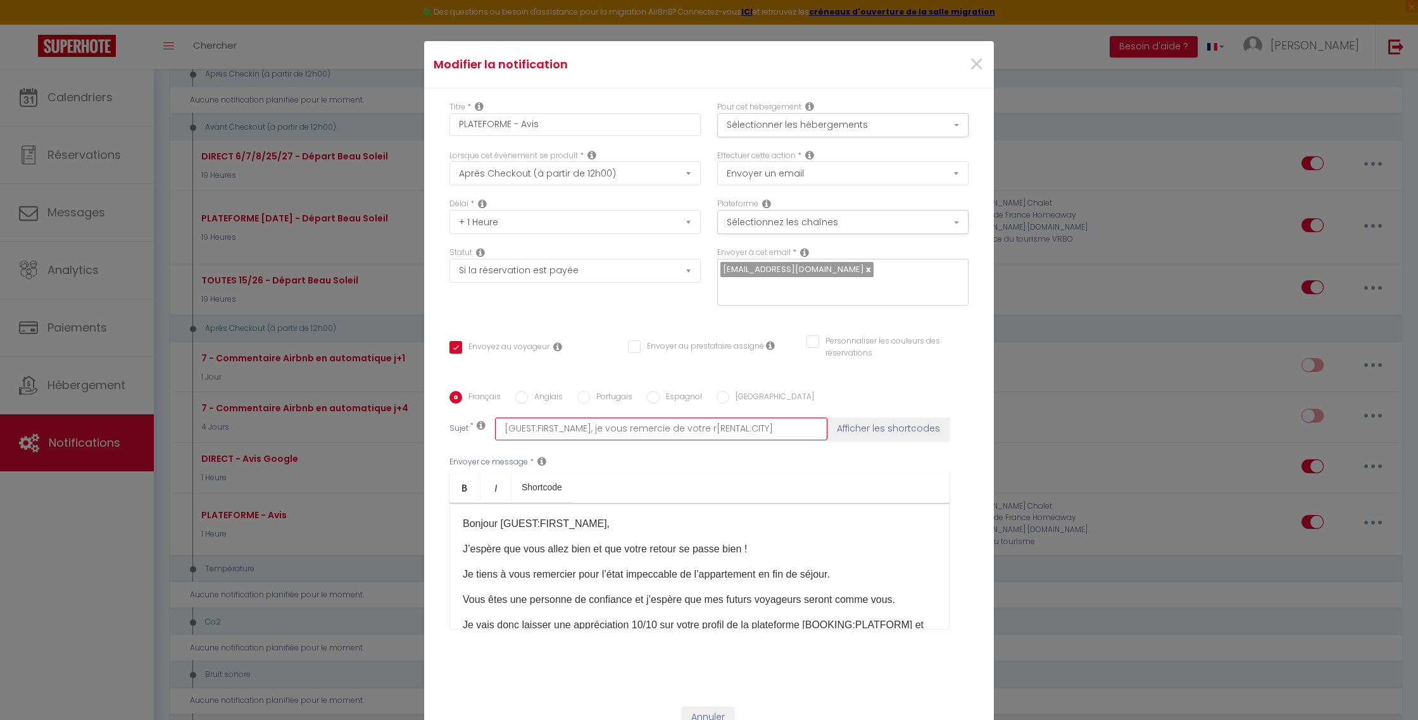
checkbox input "true"
checkbox input "false"
type input "[GUEST:FIRST_NAME], je vous remercie de votre ré[RENTAL:CITY]"
checkbox input "true"
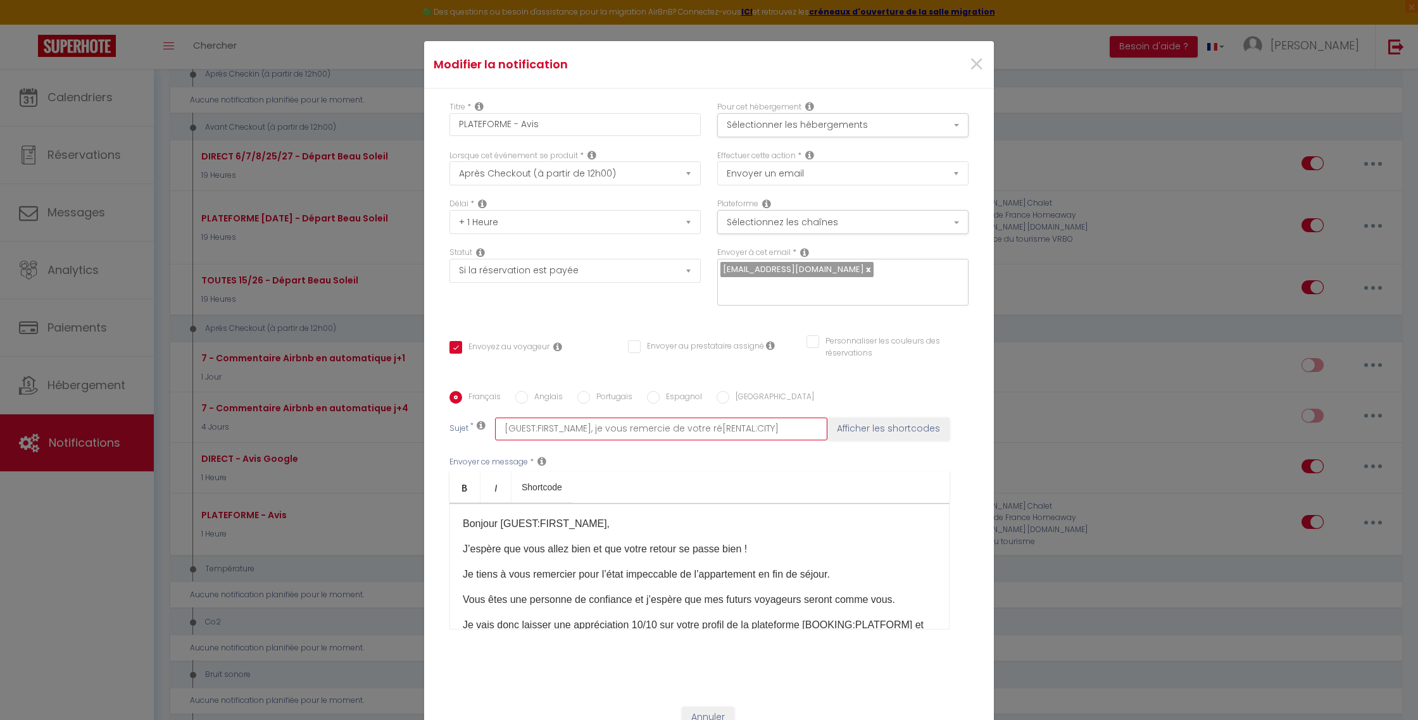
checkbox input "false"
type input "[GUEST:FIRST_NAME], je vous remercie de votre rés[RENTAL:CITY]"
checkbox input "true"
checkbox input "false"
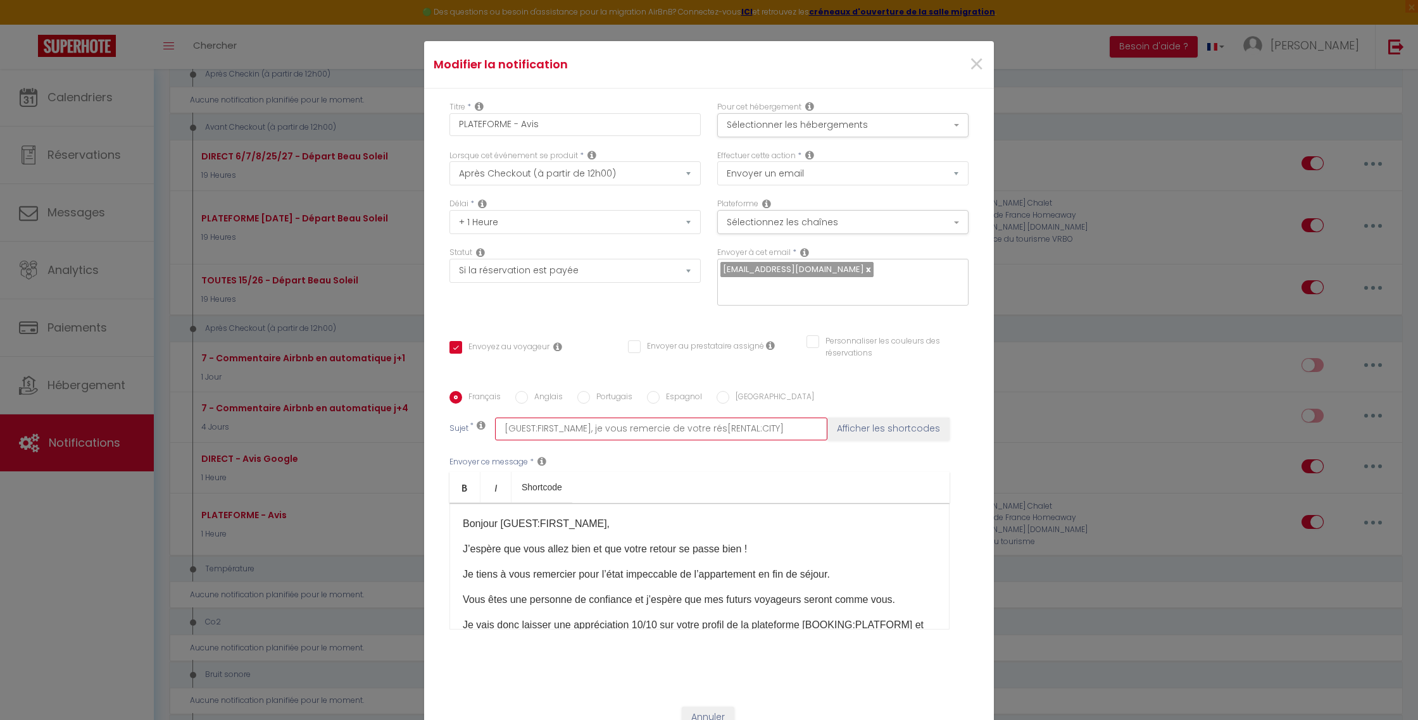
checkbox input "false"
type input "[GUEST:FIRST_NAME], je vous remercie de votre rése[RENTAL:CITY]"
checkbox input "true"
checkbox input "false"
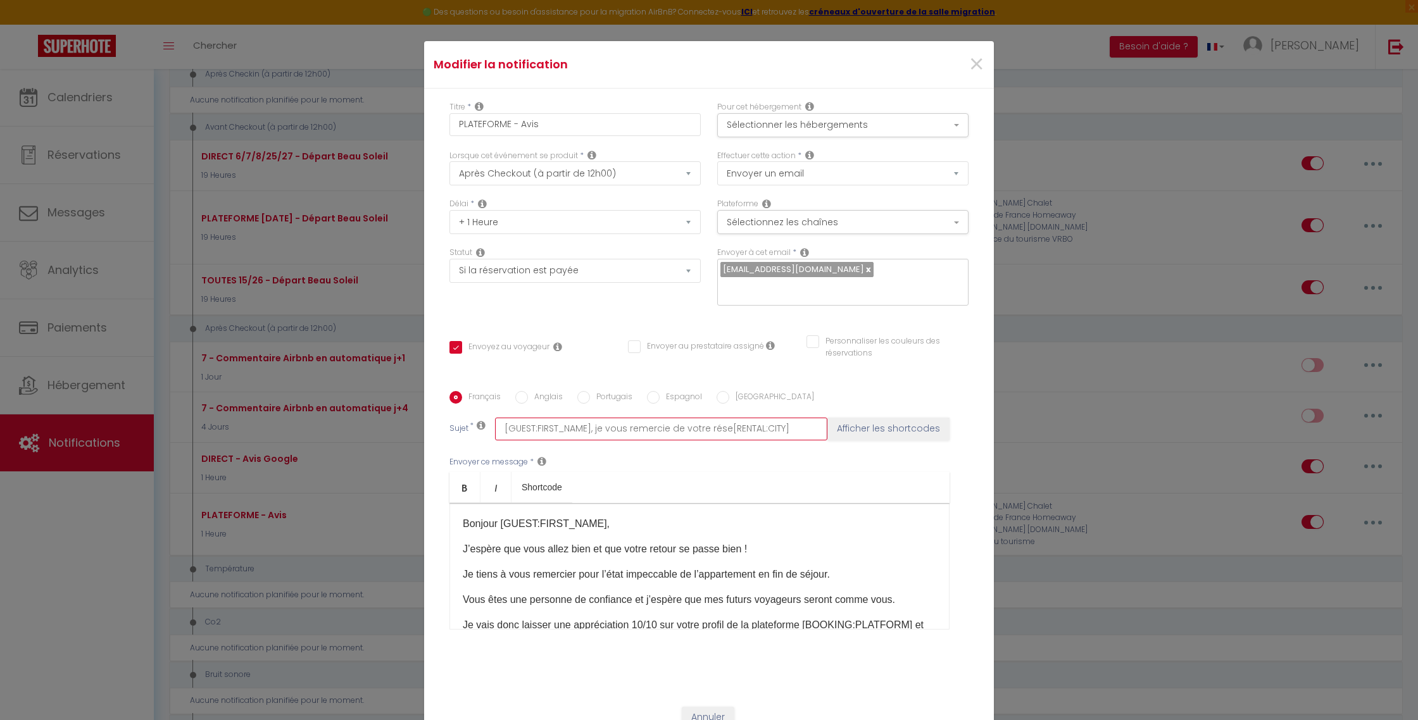
type input "[GUEST:FIRST_NAME], je vous remercie de votre réser[RENTAL:CITY]"
checkbox input "true"
checkbox input "false"
type input "[GUEST:FIRST_NAME], je vous remercie de votre réserv[RENTAL:CITY]"
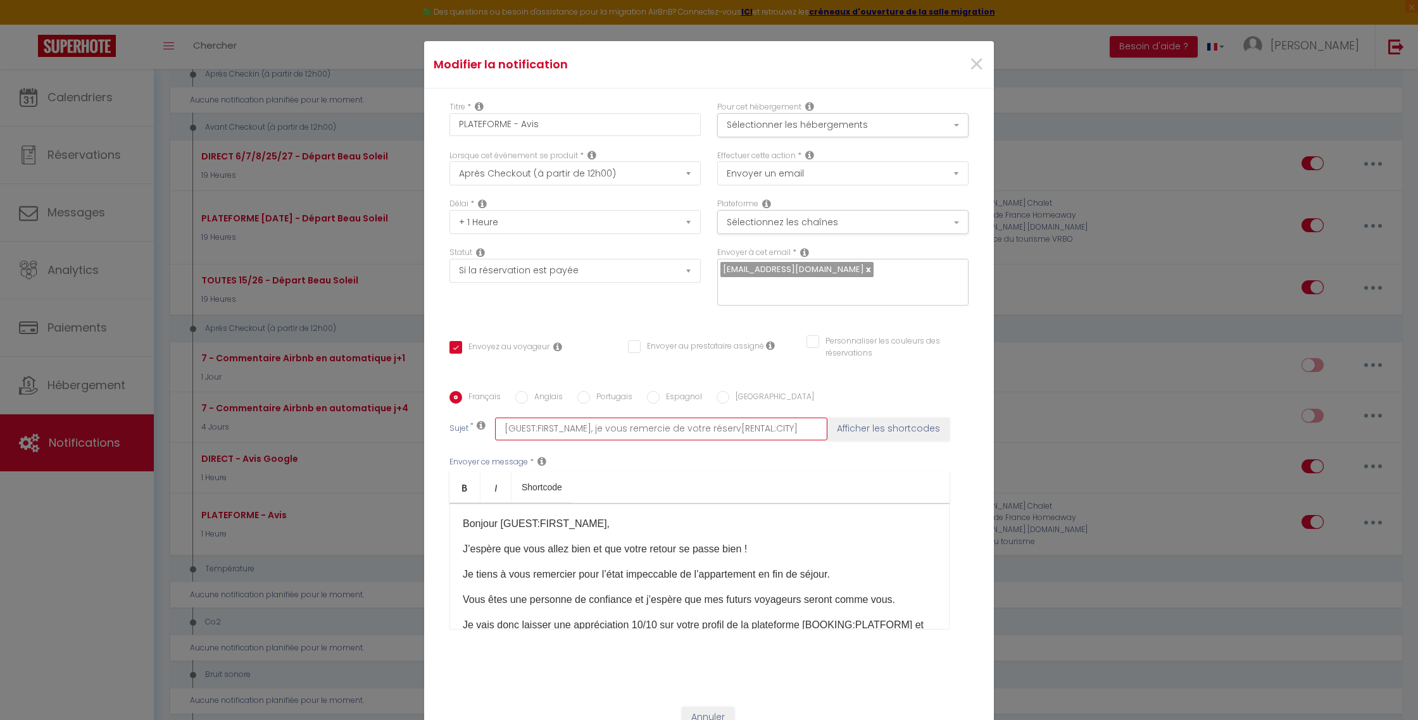
checkbox input "true"
checkbox input "false"
type input "[GUEST:FIRST_NAME], je vous remercie de votre réserva[RENTAL:CITY]"
checkbox input "true"
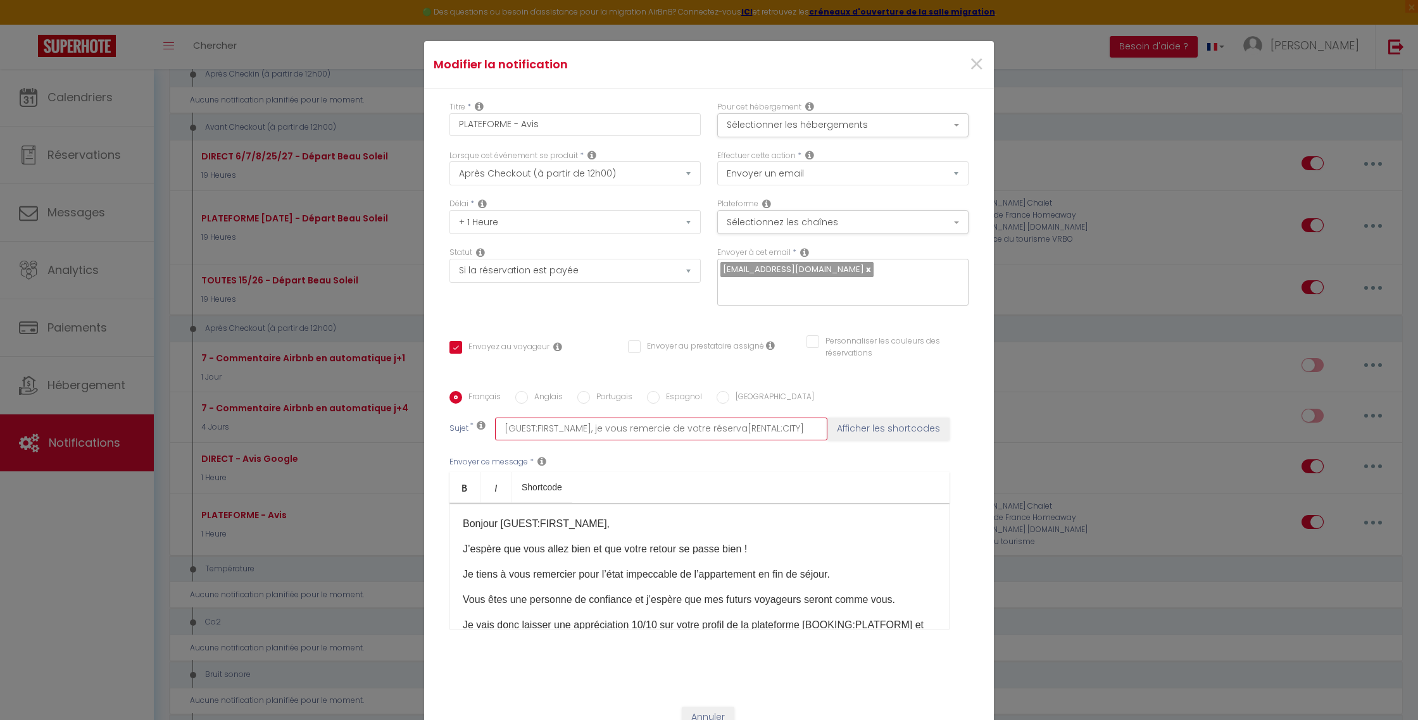
checkbox input "false"
type input "[GUEST:FIRST_NAME], je vous remercie de votre réservat[RENTAL:CITY]"
checkbox input "true"
checkbox input "false"
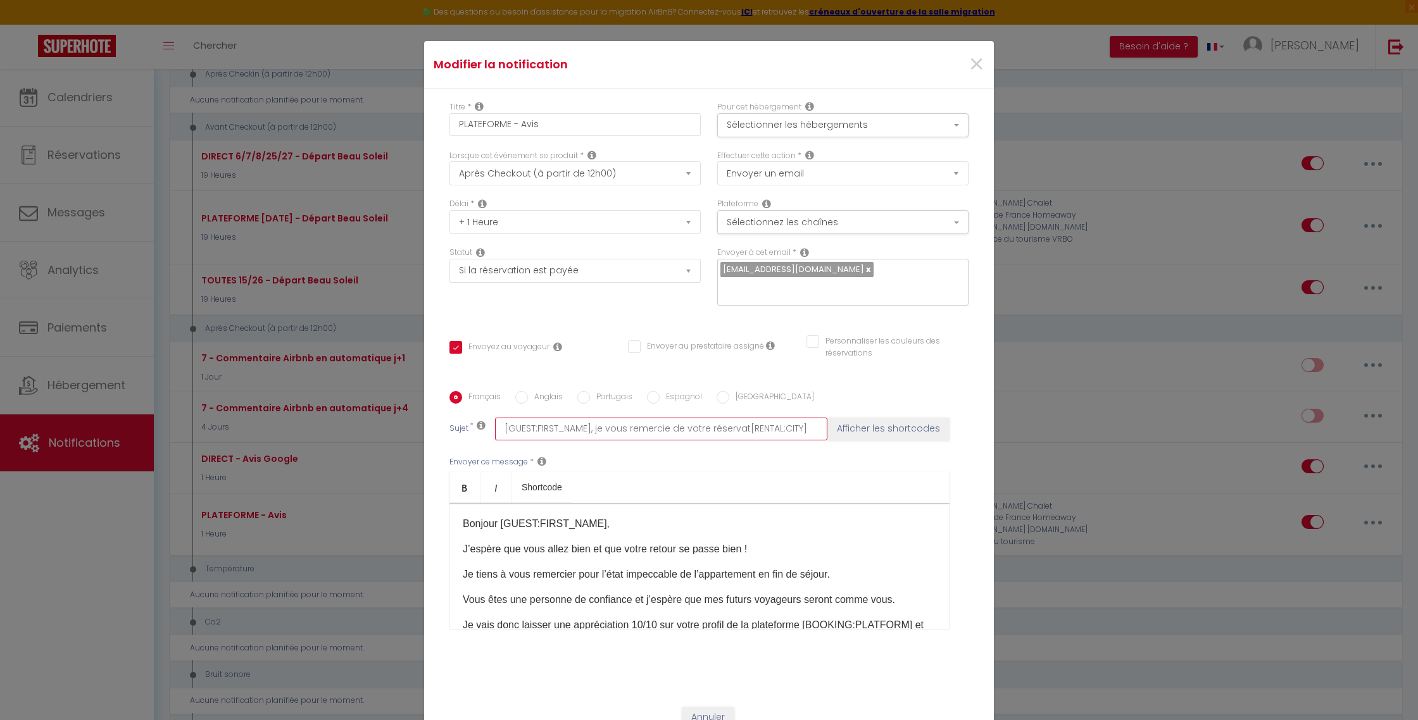
checkbox input "false"
type input "[GUEST:FIRST_NAME], je vous remercie de votre réservati[RENTAL:CITY]"
checkbox input "true"
checkbox input "false"
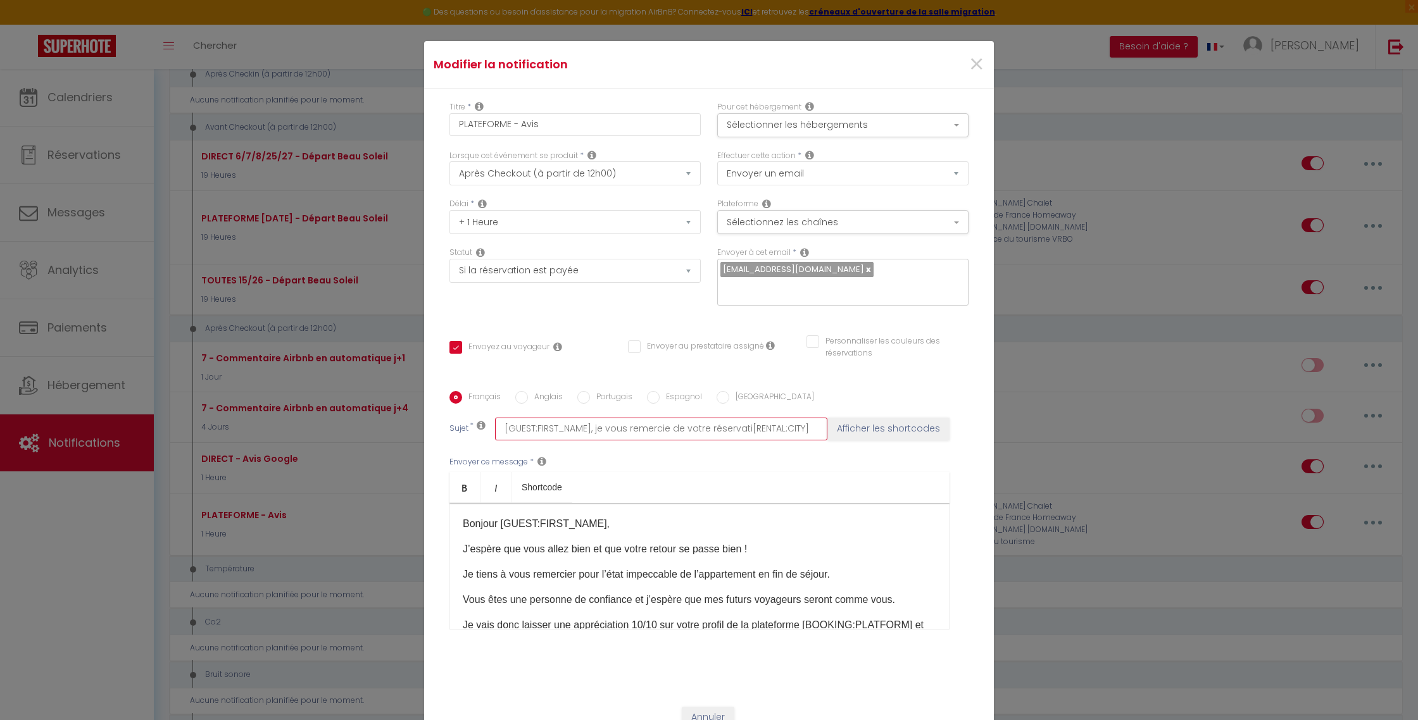
type input "[GUEST:FIRST_NAME], je vous remercie de votre réservatio[RENTAL:CITY]"
checkbox input "true"
checkbox input "false"
type input "[GUEST:FIRST_NAME], je vous remercie de votre réservation[RENTAL:CITY]"
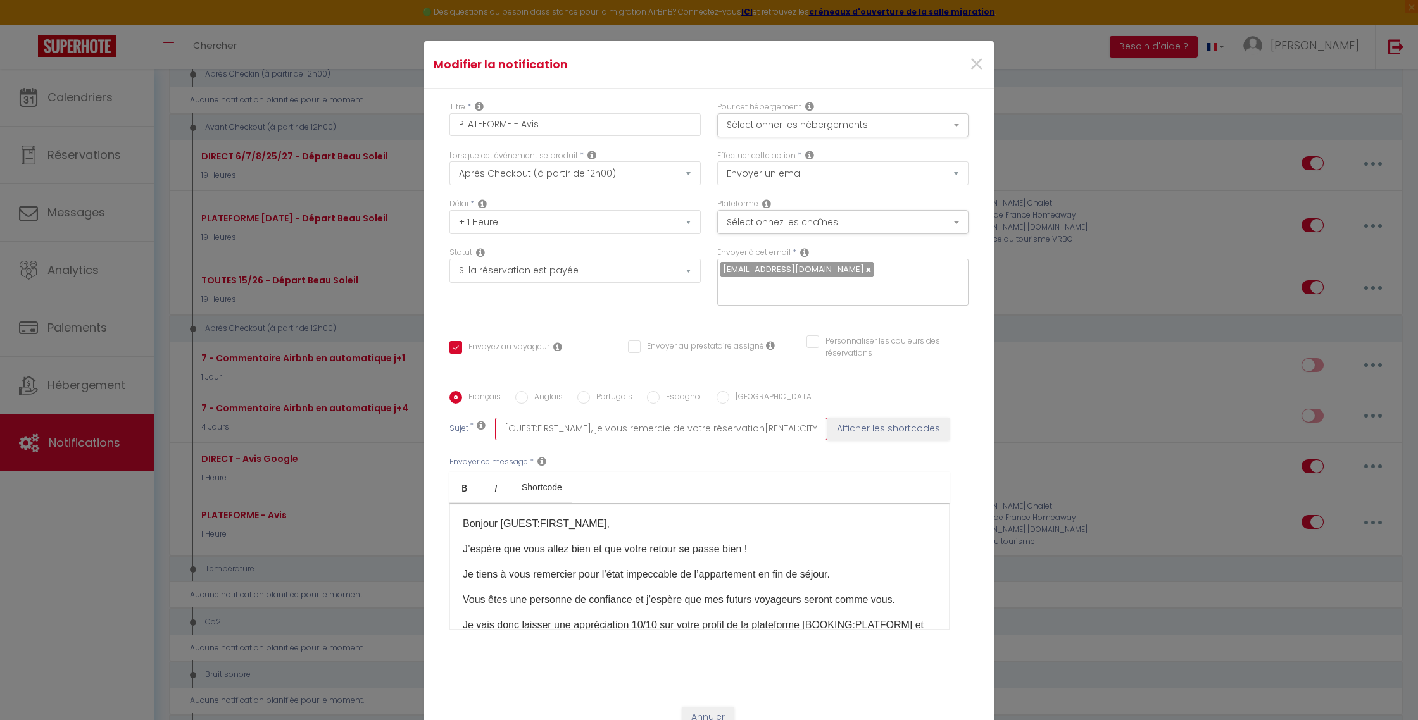
checkbox input "true"
checkbox input "false"
type input "[GUEST:FIRST_NAME], je vous remercie de votre réservation [RENTAL:CITY]"
checkbox input "true"
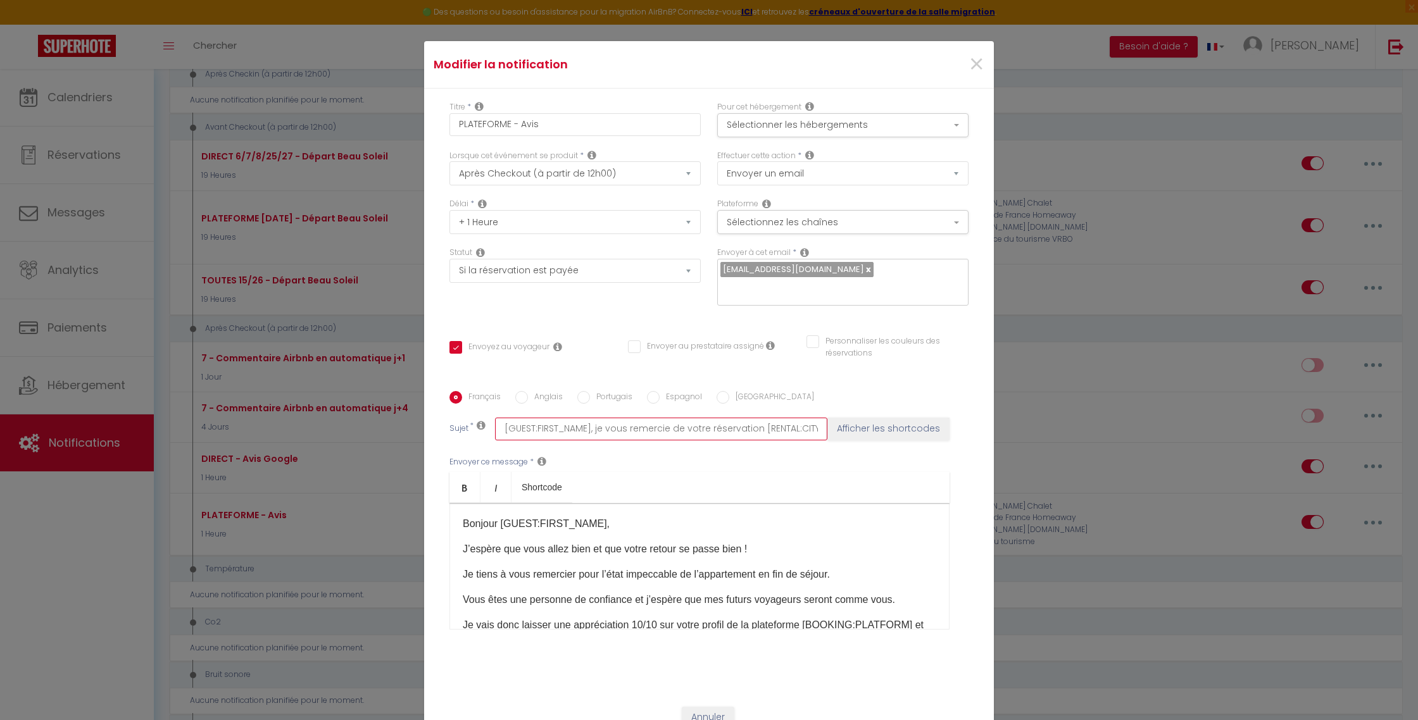
checkbox input "false"
type input "[GUEST:FIRST_NAME], je vous remercie de votre réservation )[RENTAL:CITY]"
checkbox input "true"
checkbox input "false"
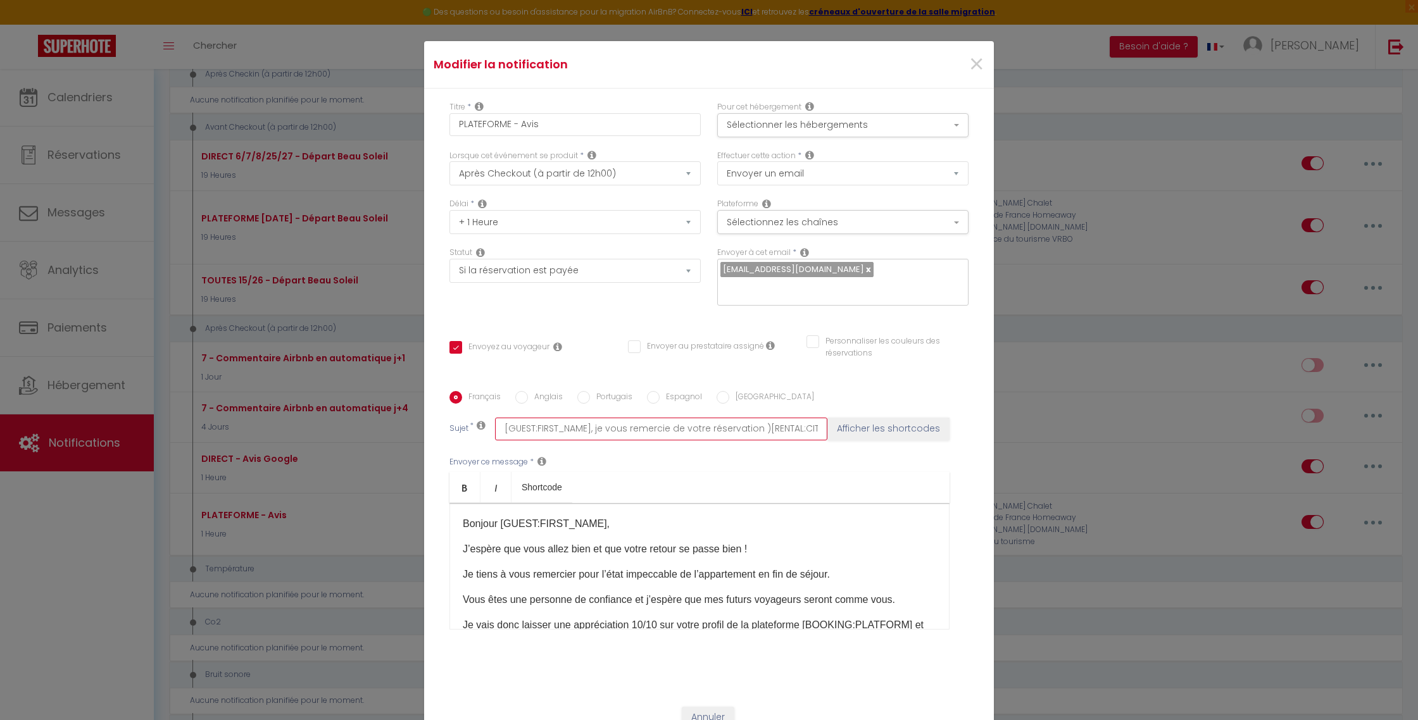
checkbox input "false"
type input "[GUEST:FIRST_NAME], je vous remercie de votre réservation [RENTAL:CITY]"
checkbox input "true"
checkbox input "false"
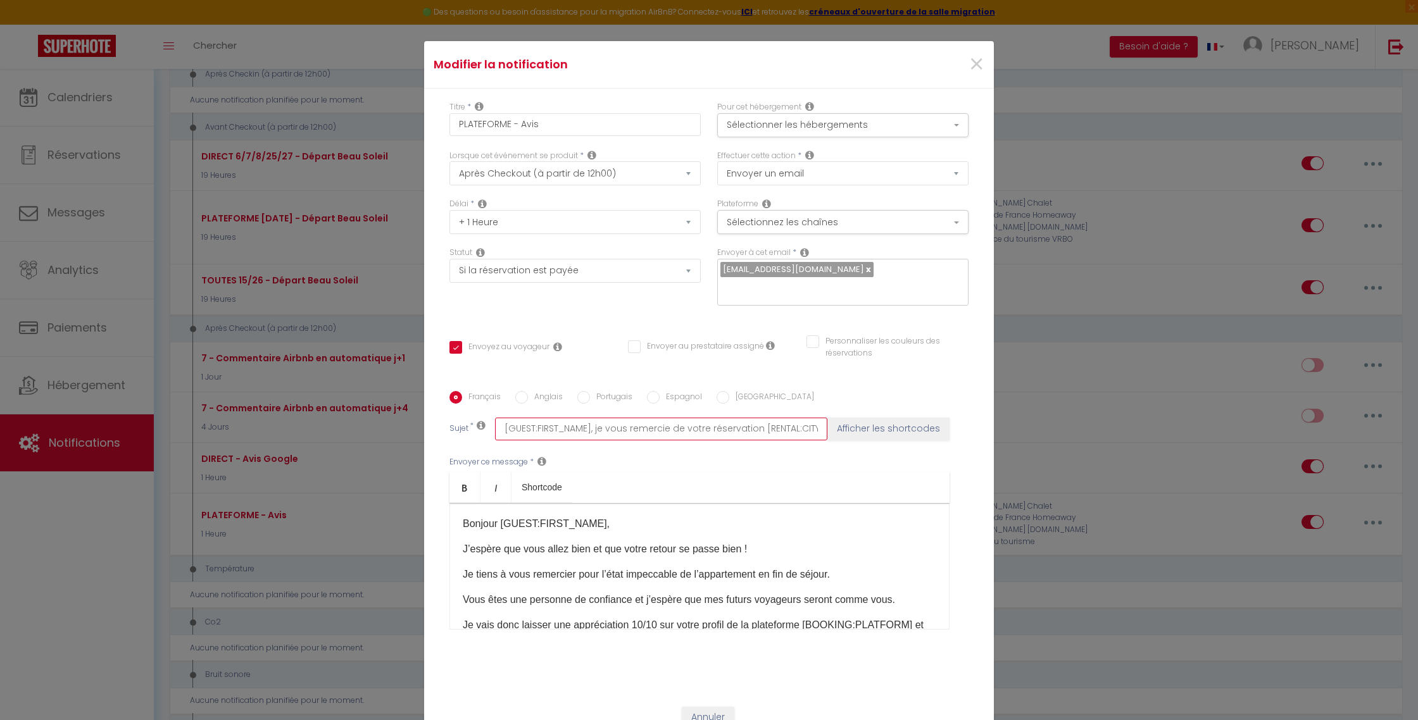
type input "[GUEST:FIRST_NAME], je vous remercie de votre réservation à[RENTAL:CITY]"
checkbox input "true"
checkbox input "false"
type input "[GUEST:FIRST_NAME], je vous remercie de votre réservation à [RENTAL:CITY]"
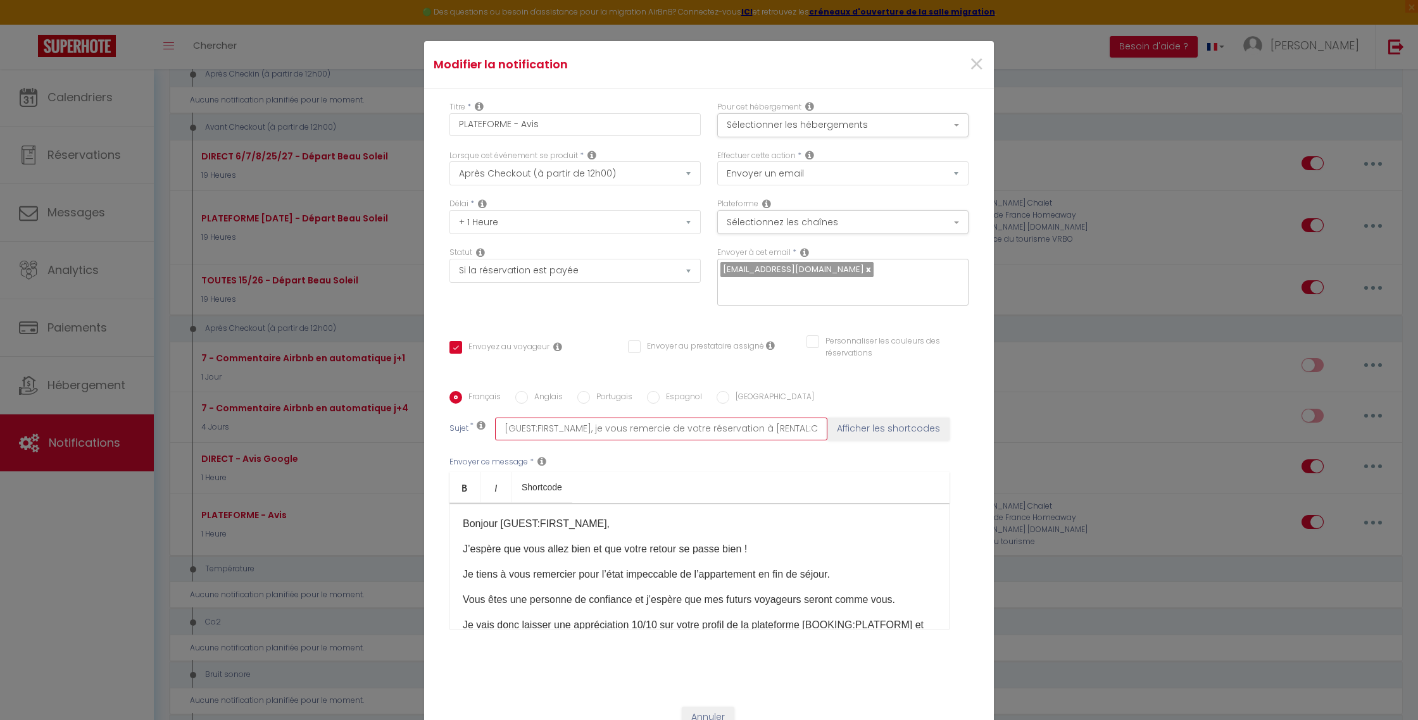
checkbox input "true"
checkbox input "false"
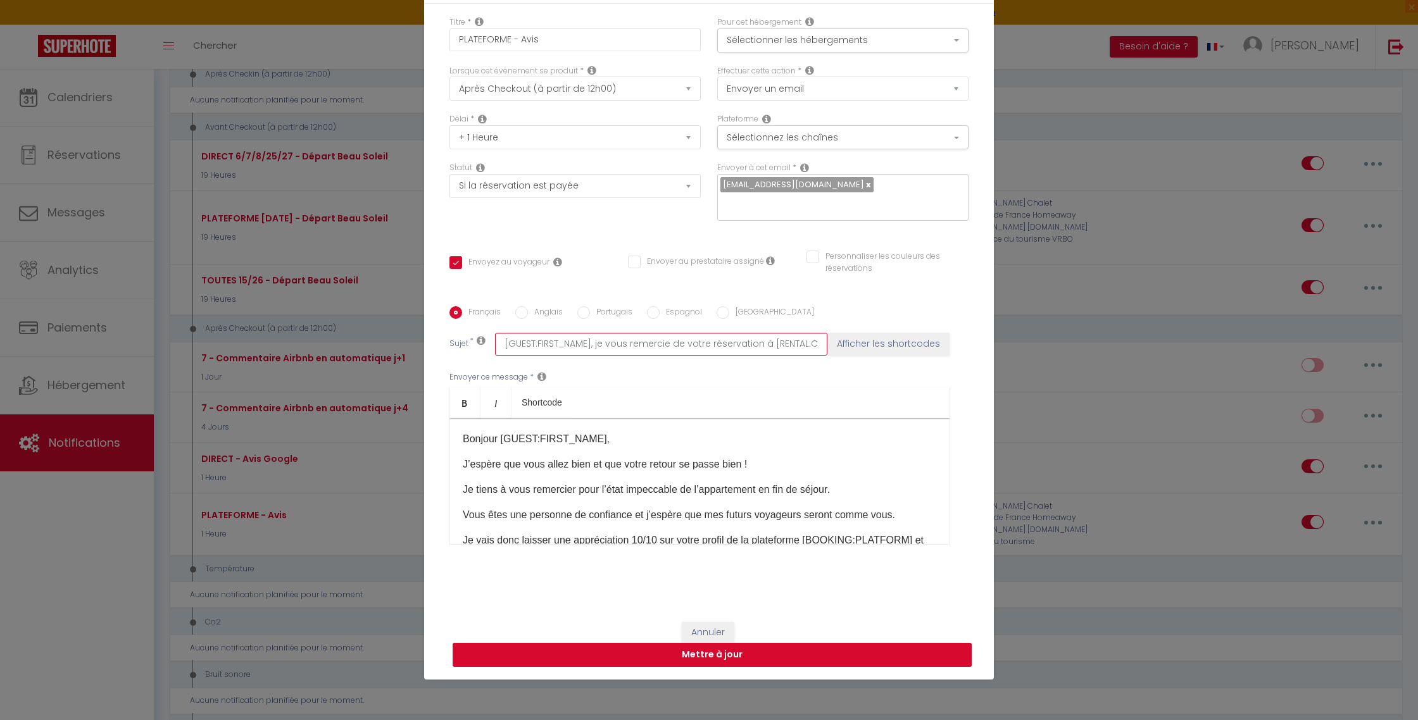
type input "[GUEST:FIRST_NAME], je vous remercie de votre réservation à [RENTAL:CITY]"
click at [758, 644] on button "Mettre à jour" at bounding box center [712, 655] width 519 height 24
checkbox input "true"
checkbox input "false"
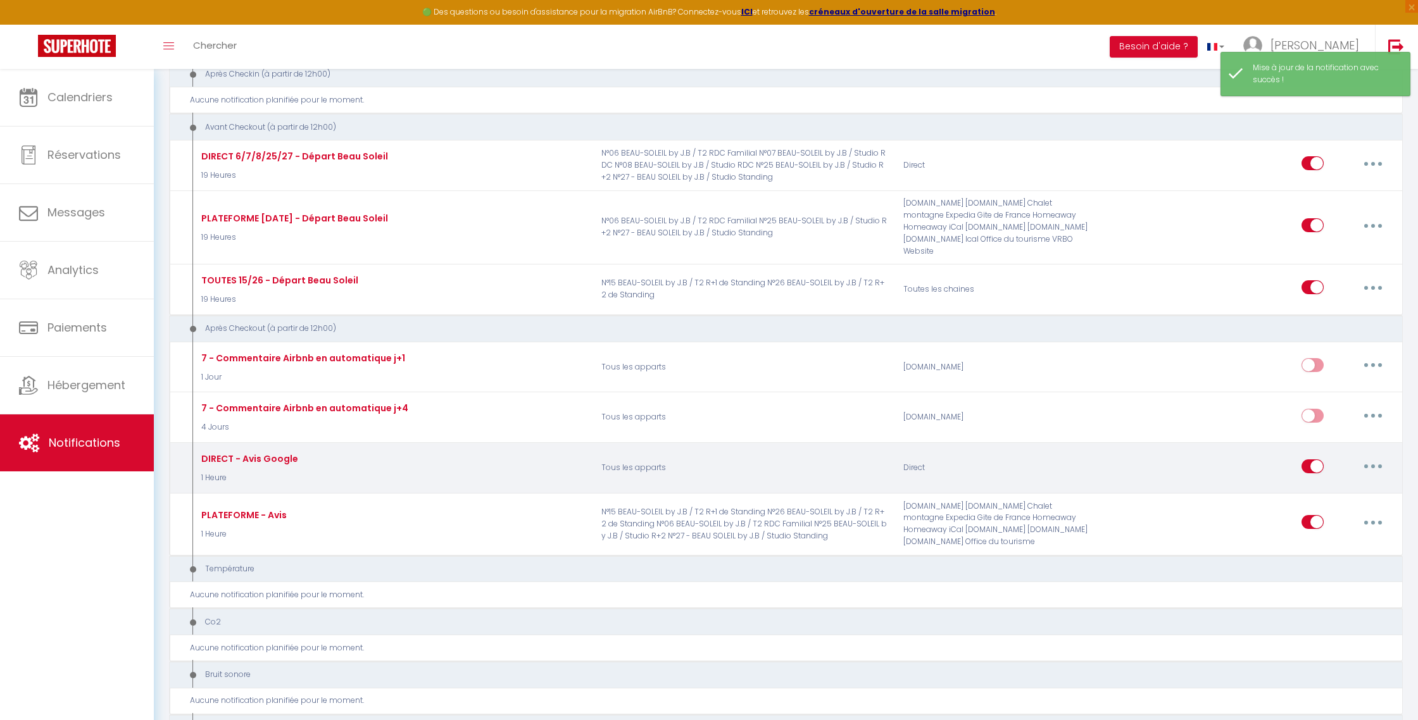
click at [1381, 456] on button "button" at bounding box center [1372, 466] width 35 height 20
click at [1329, 484] on link "Editer" at bounding box center [1340, 495] width 94 height 22
type input "DIRECT - Avis Google"
select select "5"
select select "1 Heure"
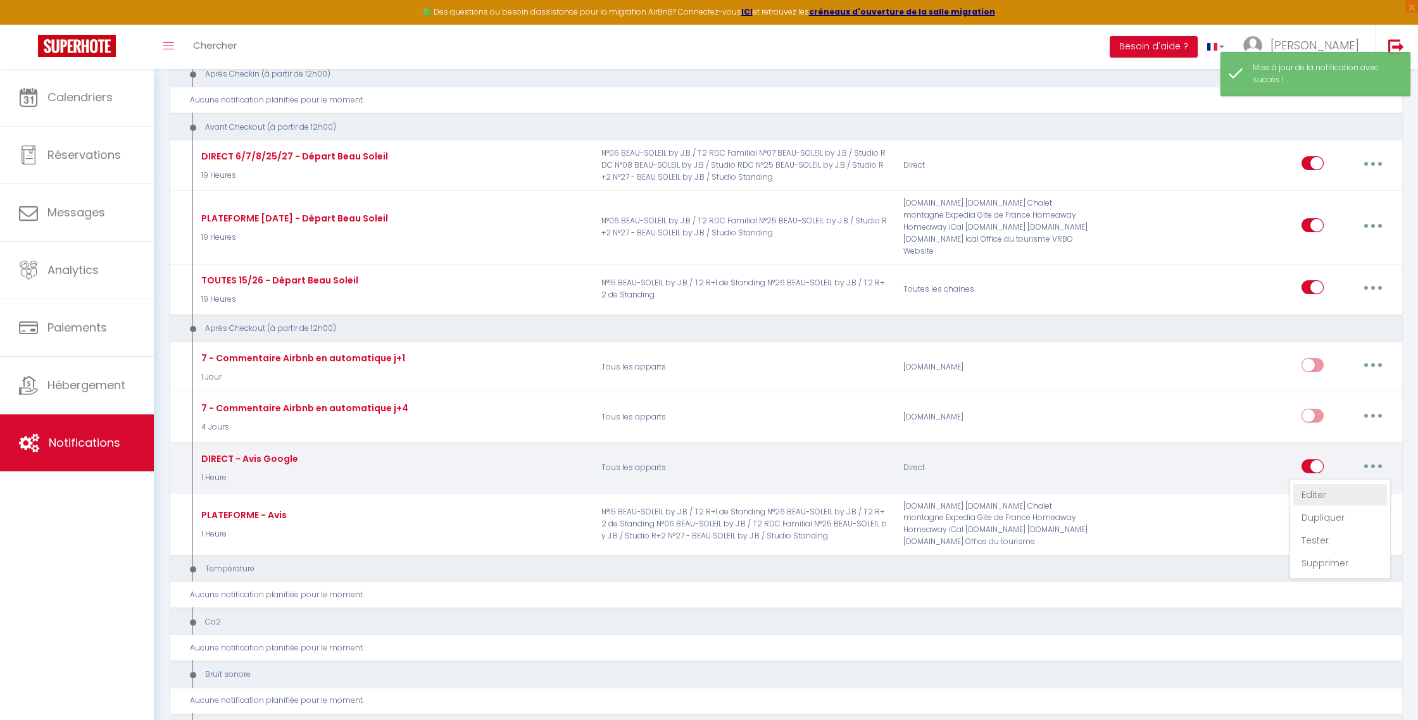
select select
checkbox input "true"
checkbox input "false"
radio input "true"
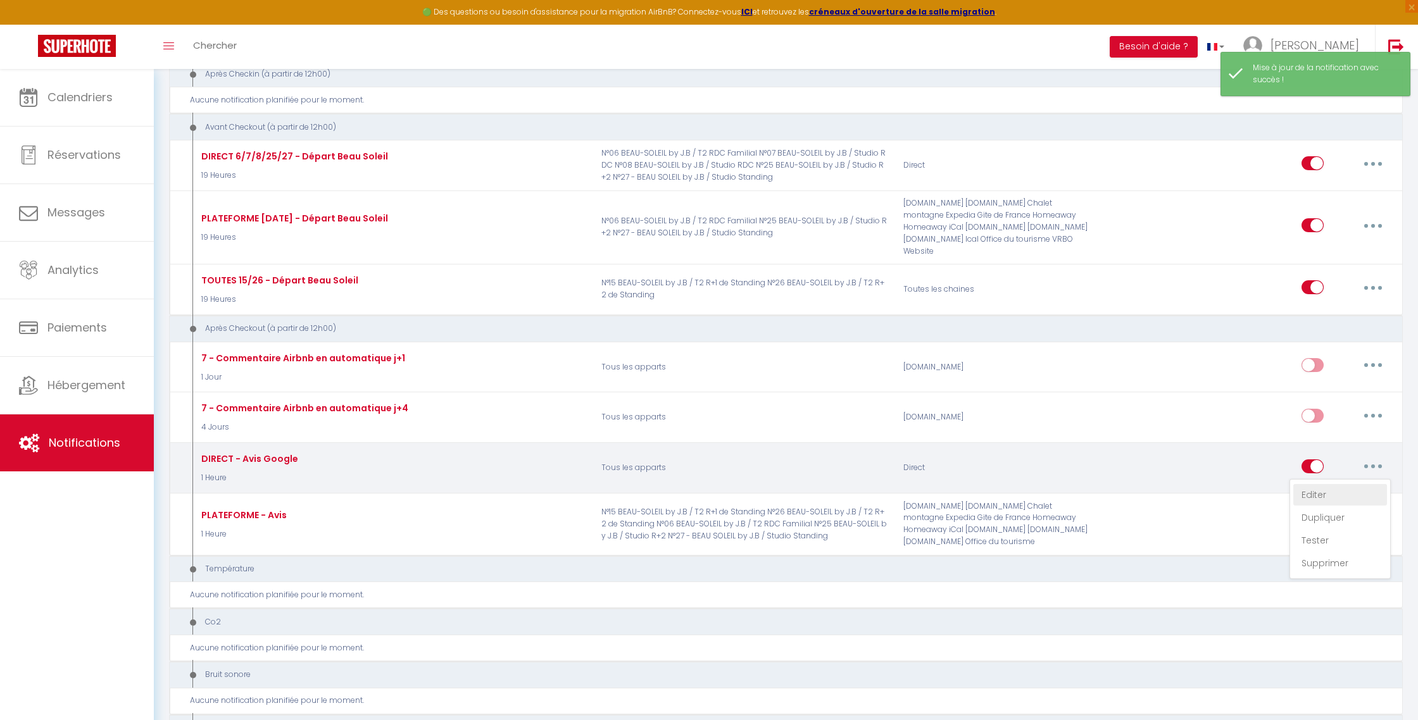
type input "[GUEST:FIRST_NAME], nous vous souhaitons un bon retour !"
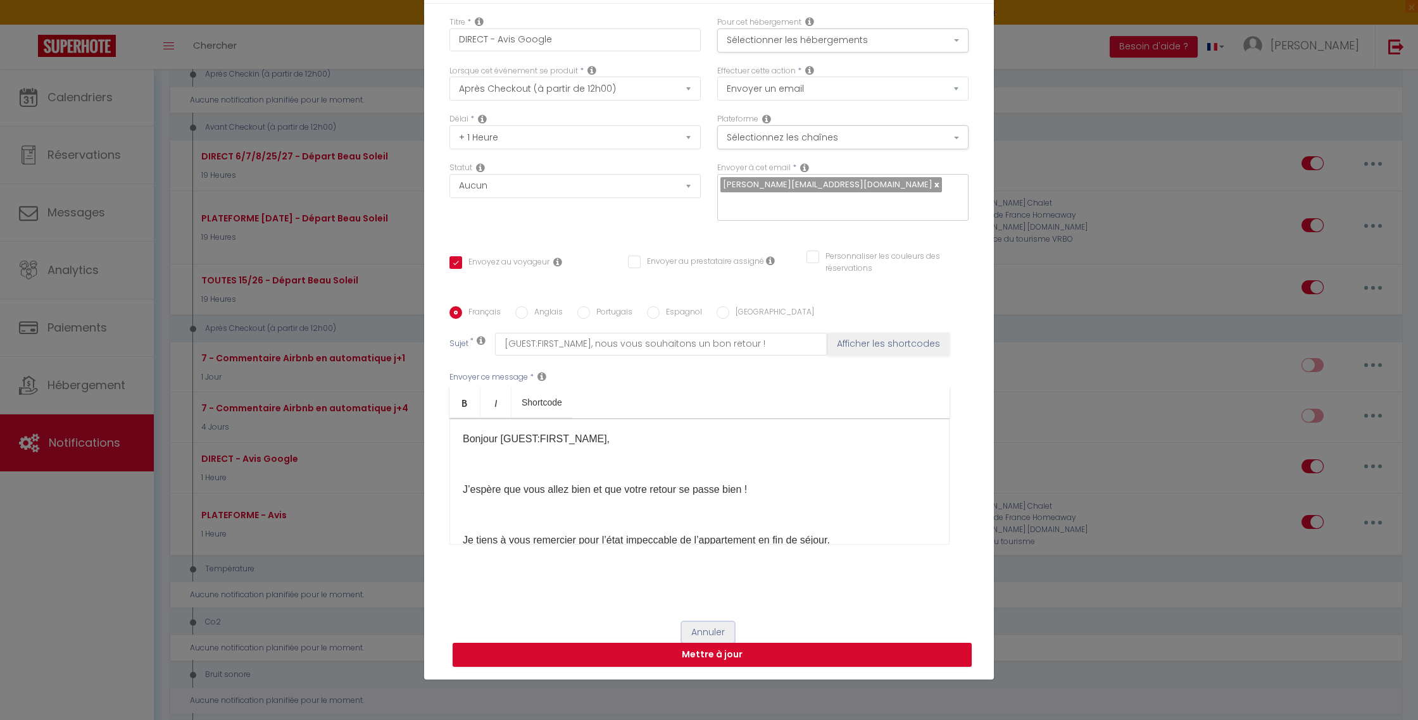
click at [717, 627] on button "Annuler" at bounding box center [708, 633] width 53 height 22
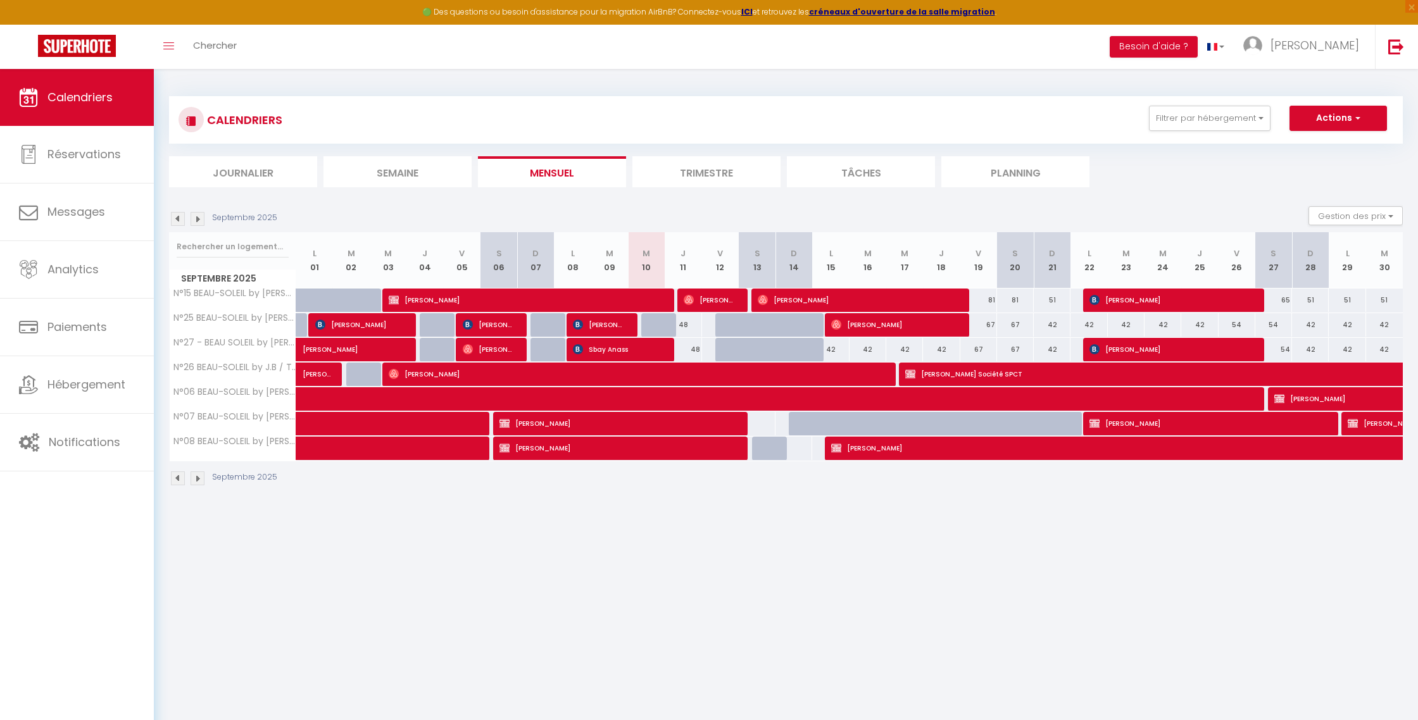
click at [197, 218] on img at bounding box center [198, 219] width 14 height 14
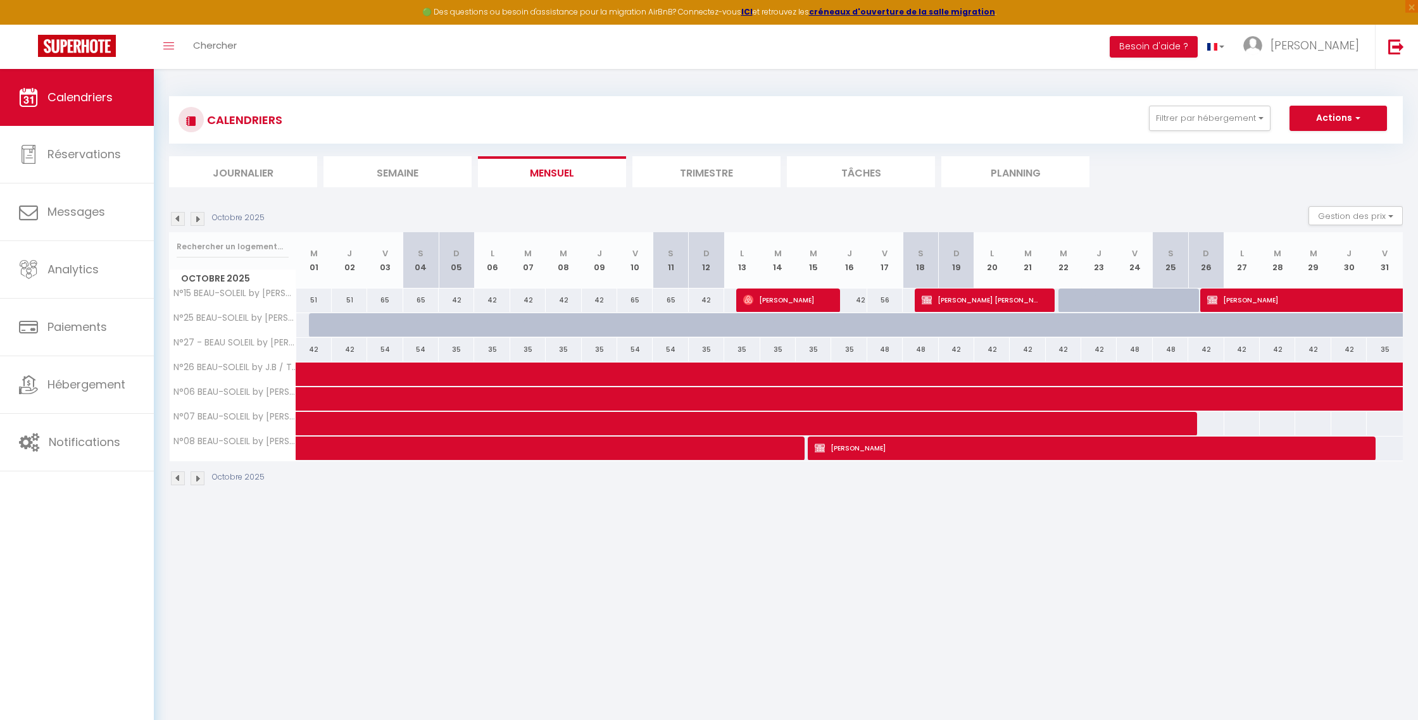
click at [175, 220] on img at bounding box center [178, 219] width 14 height 14
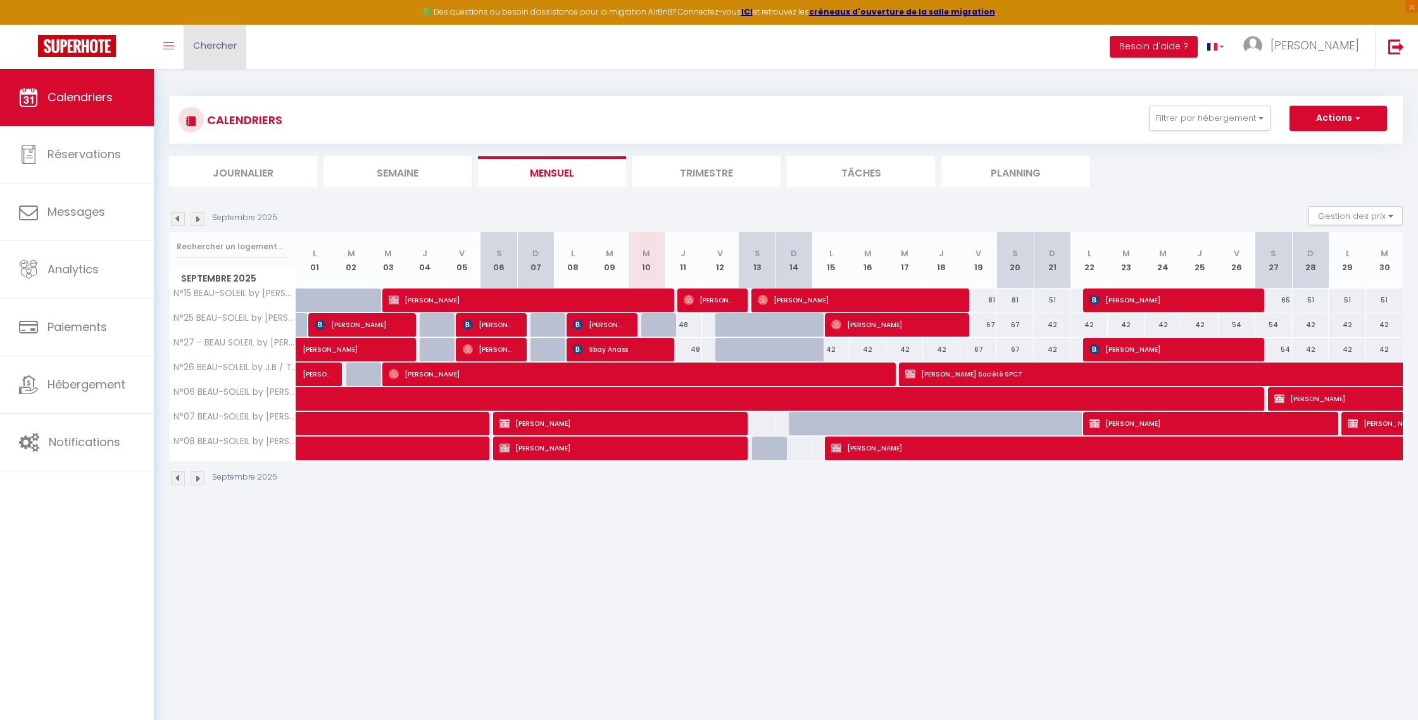
click at [211, 48] on span "Chercher" at bounding box center [215, 45] width 44 height 13
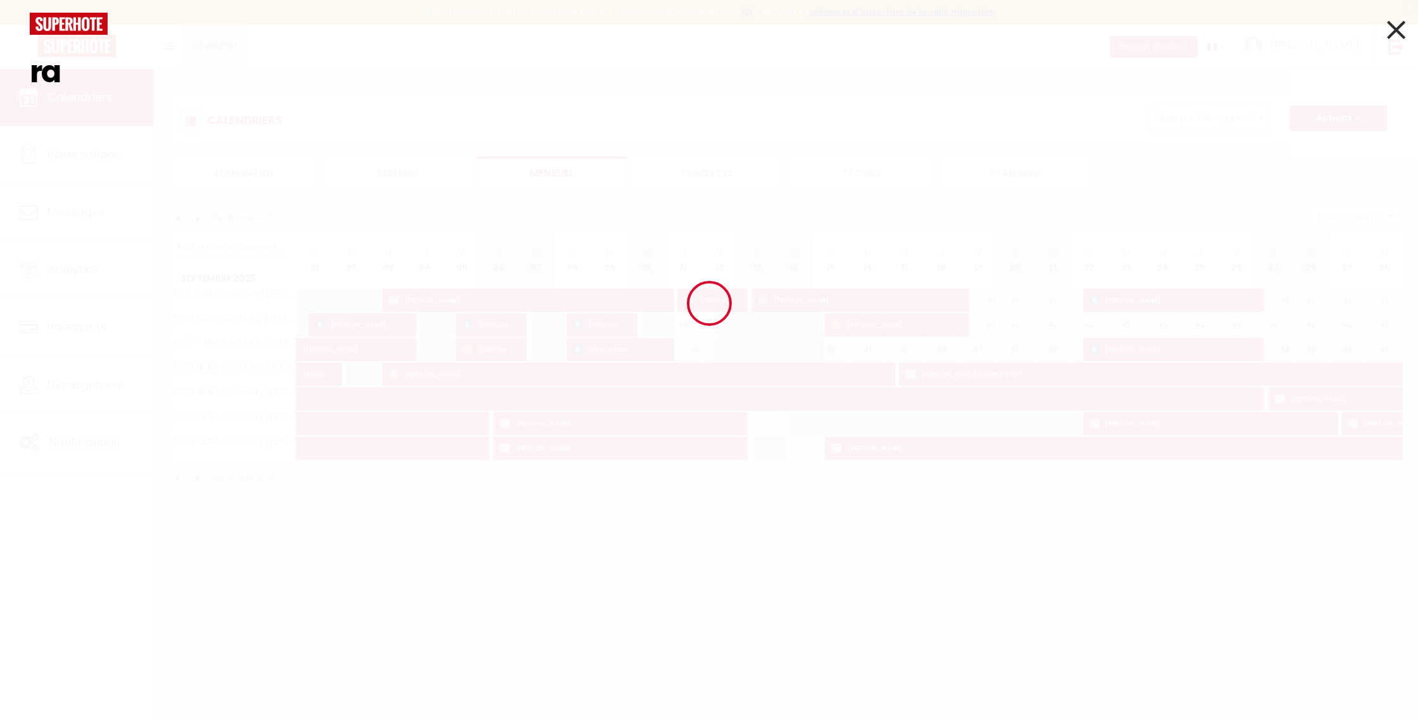
type input "r"
type input "s"
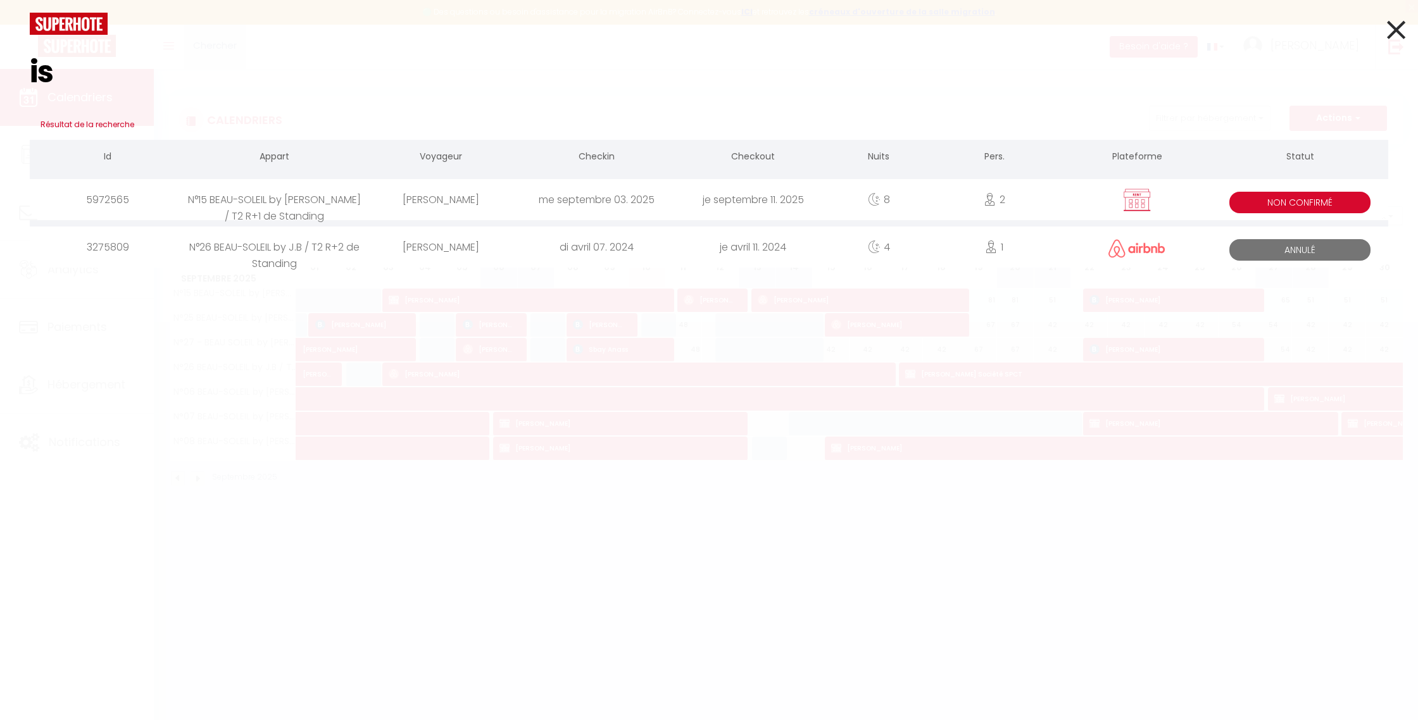
type input "i"
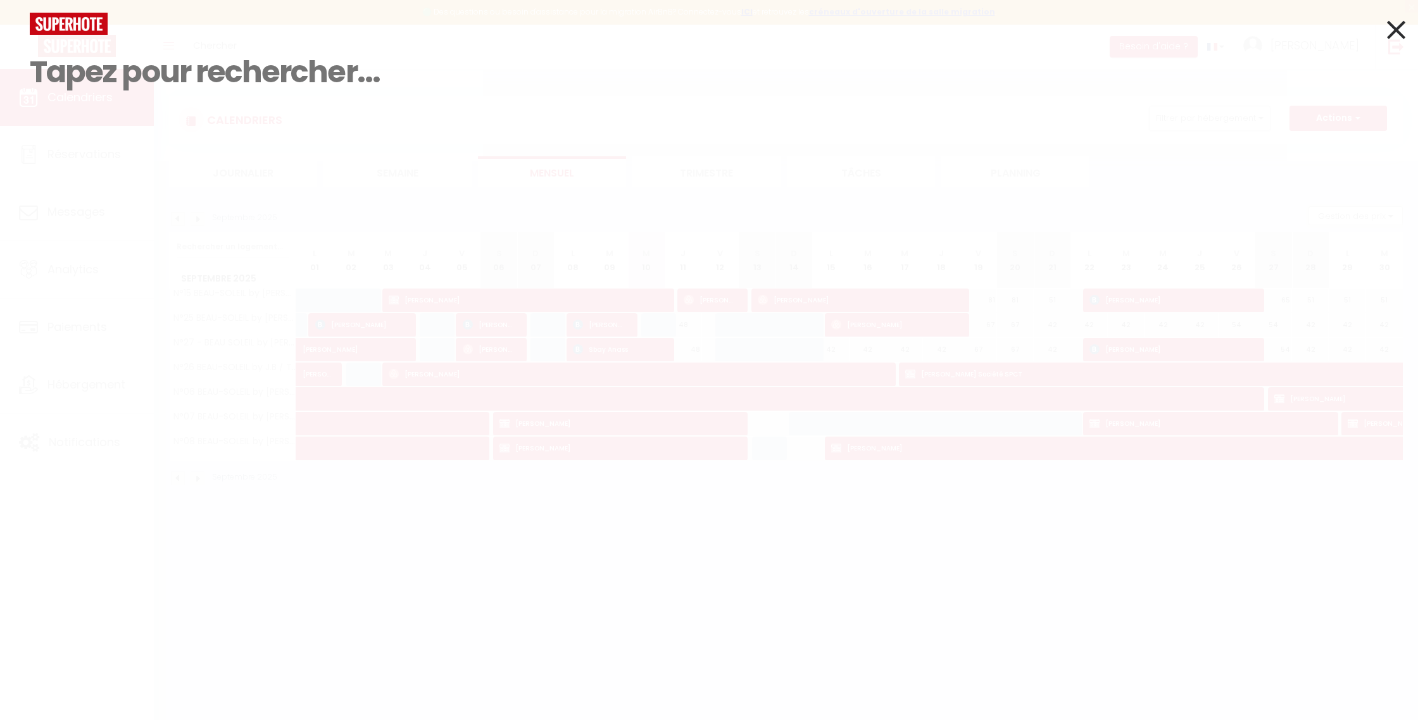
click at [1390, 37] on icon at bounding box center [1396, 30] width 18 height 32
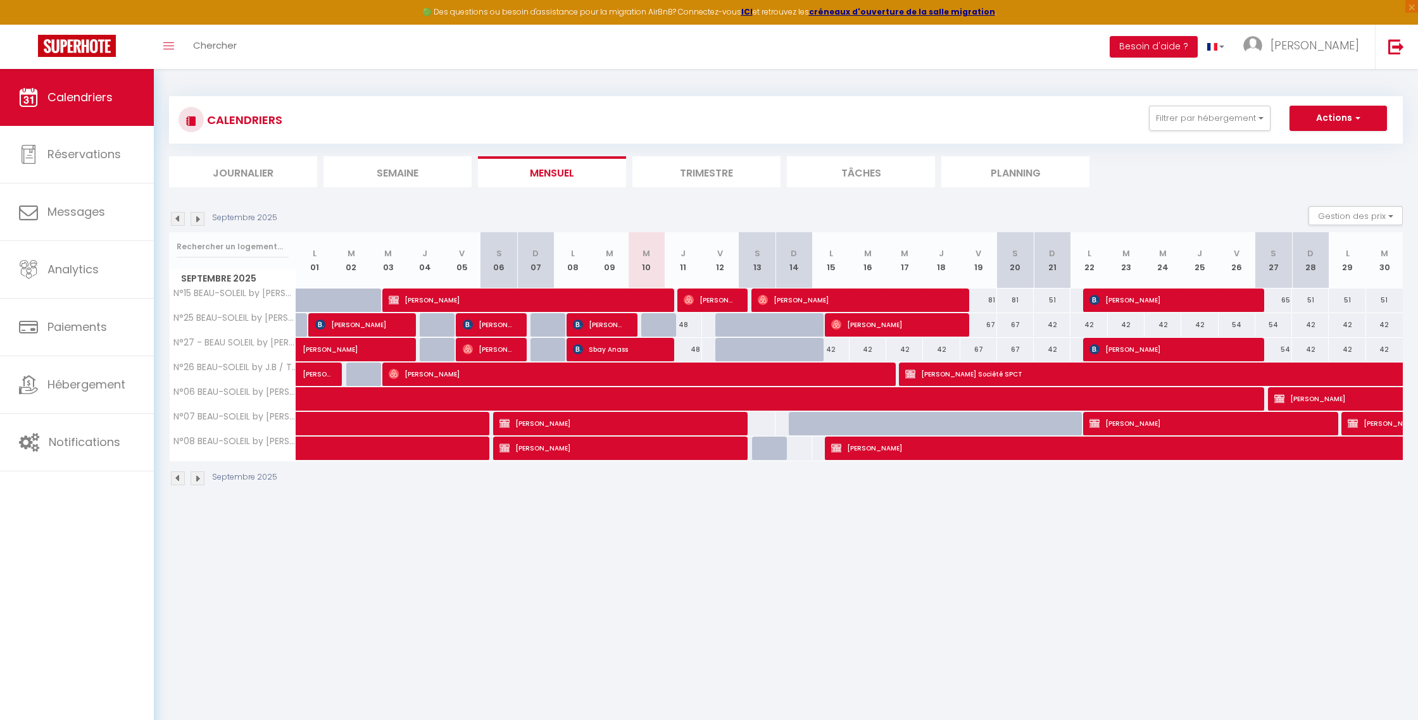
click at [192, 222] on img at bounding box center [198, 219] width 14 height 14
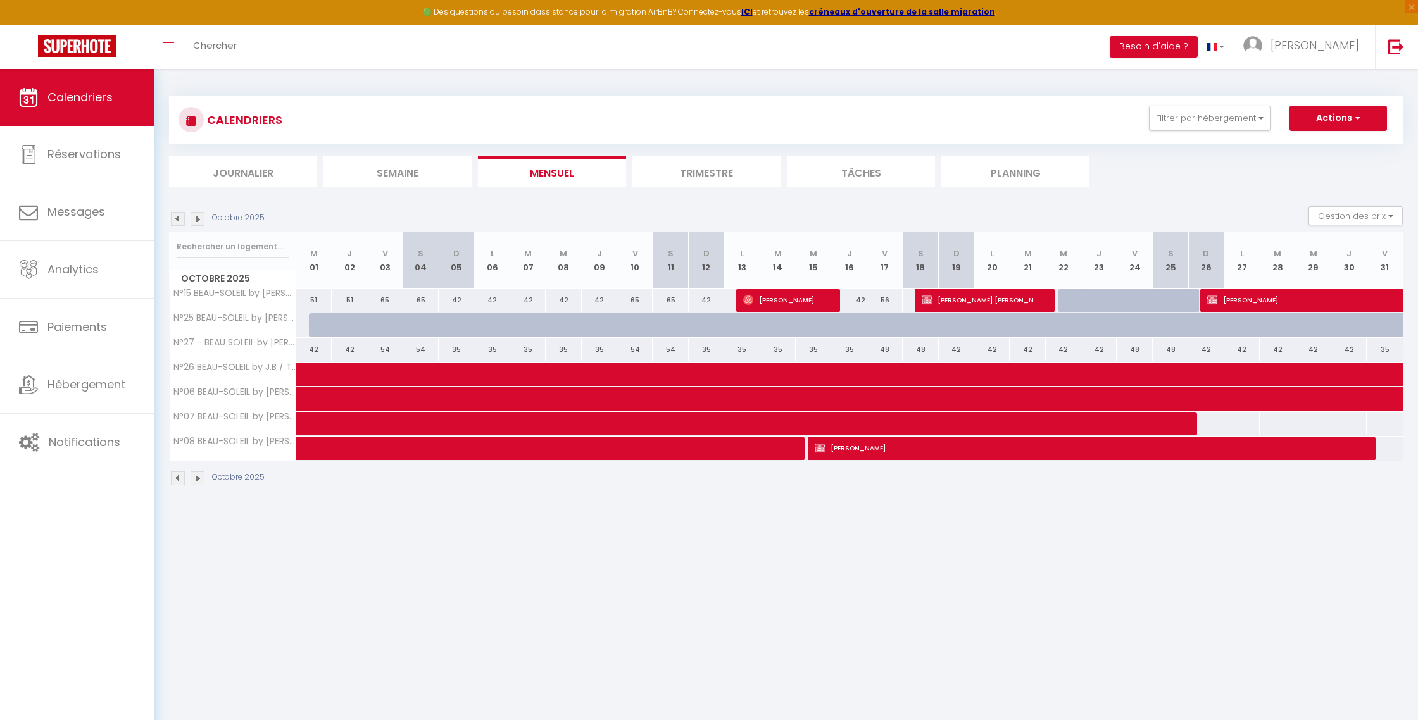
click at [179, 222] on img at bounding box center [178, 219] width 14 height 14
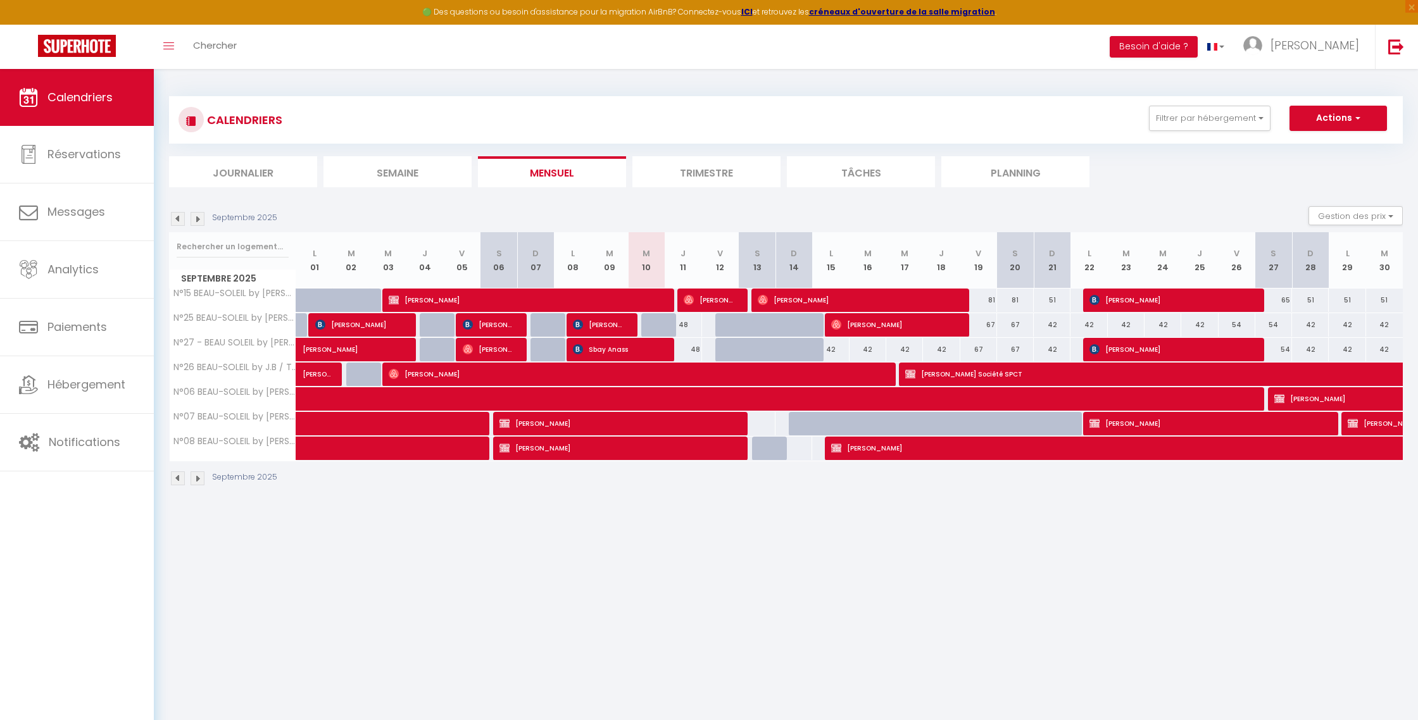
click at [197, 220] on img at bounding box center [198, 219] width 14 height 14
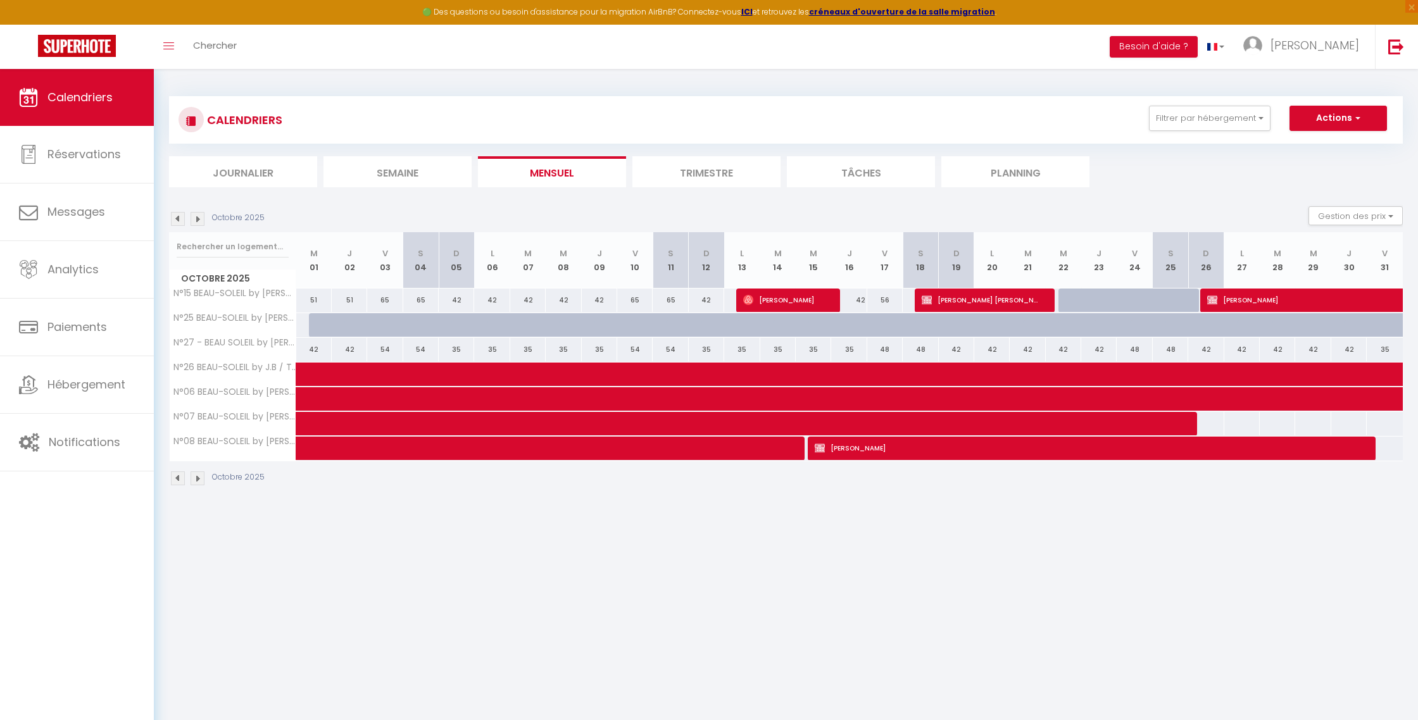
click at [197, 220] on img at bounding box center [198, 219] width 14 height 14
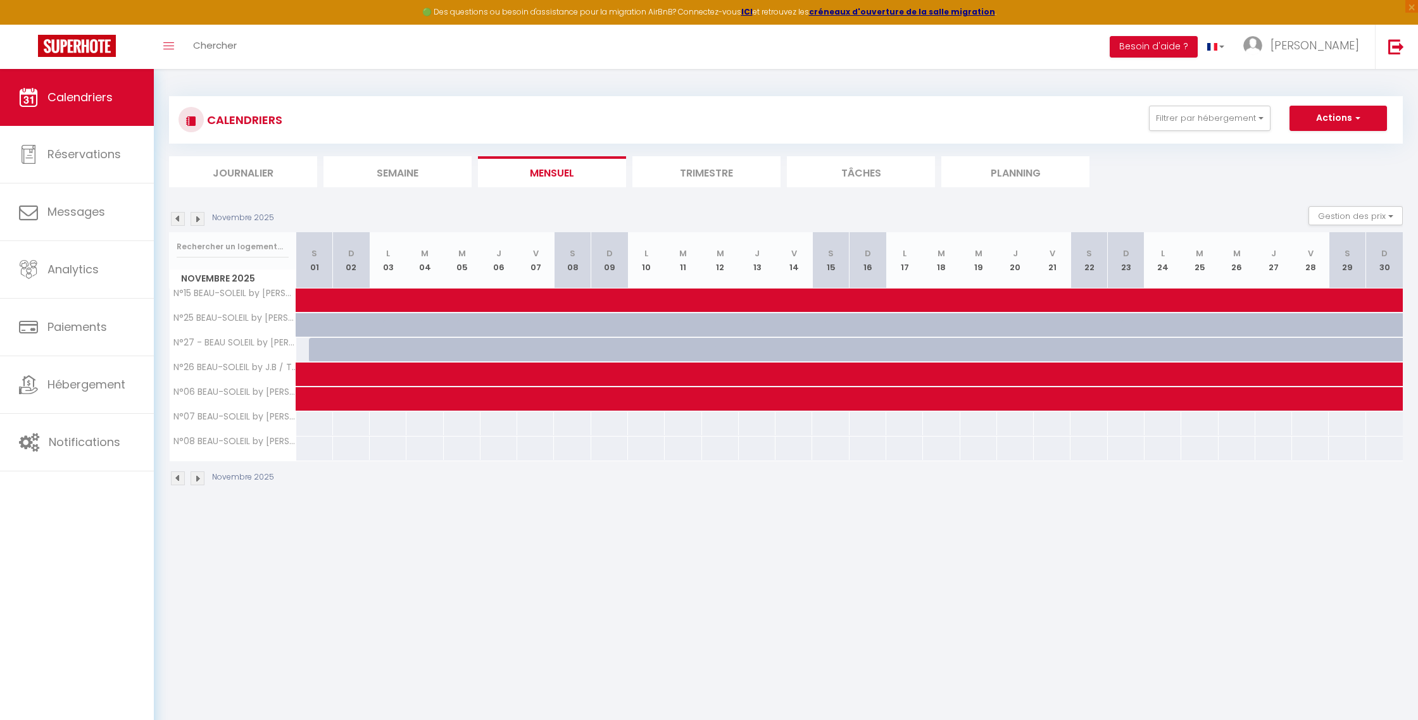
click at [182, 222] on img at bounding box center [178, 219] width 14 height 14
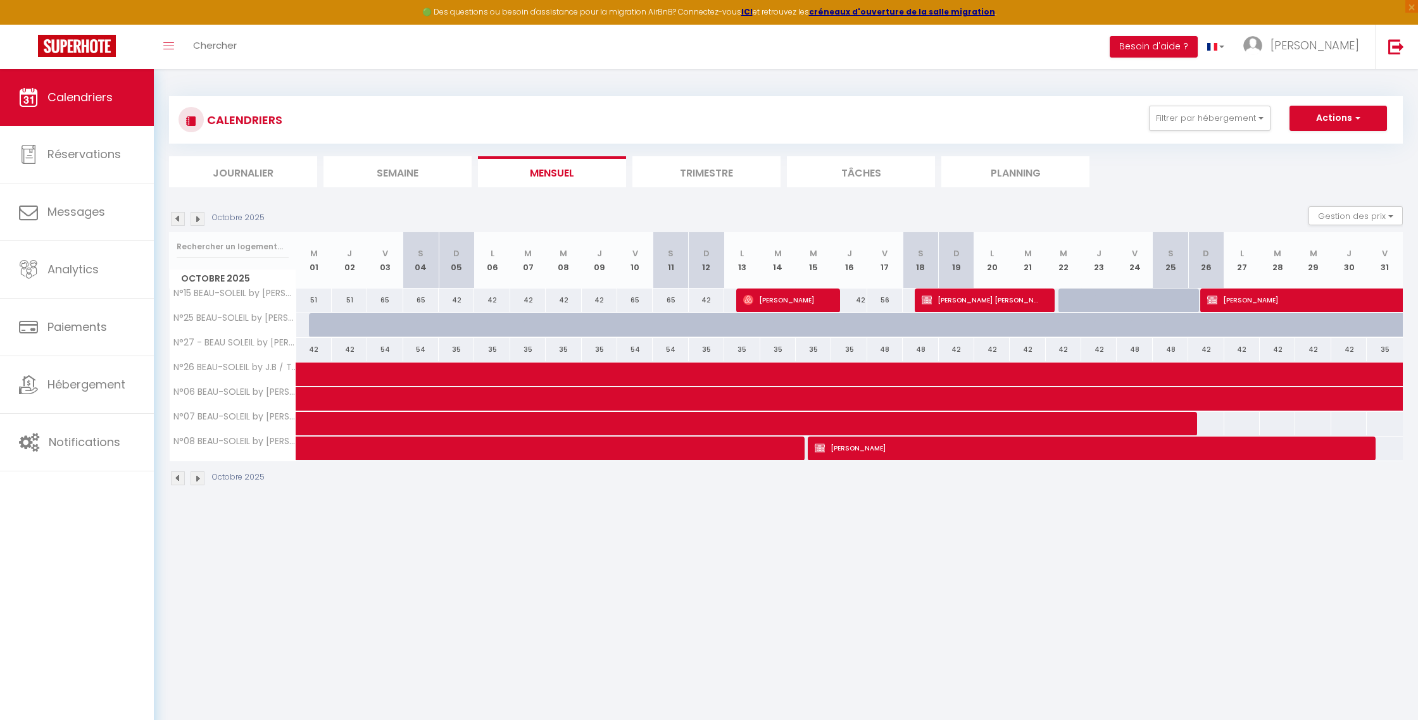
click at [183, 222] on img at bounding box center [178, 219] width 14 height 14
